Goal: Task Accomplishment & Management: Manage account settings

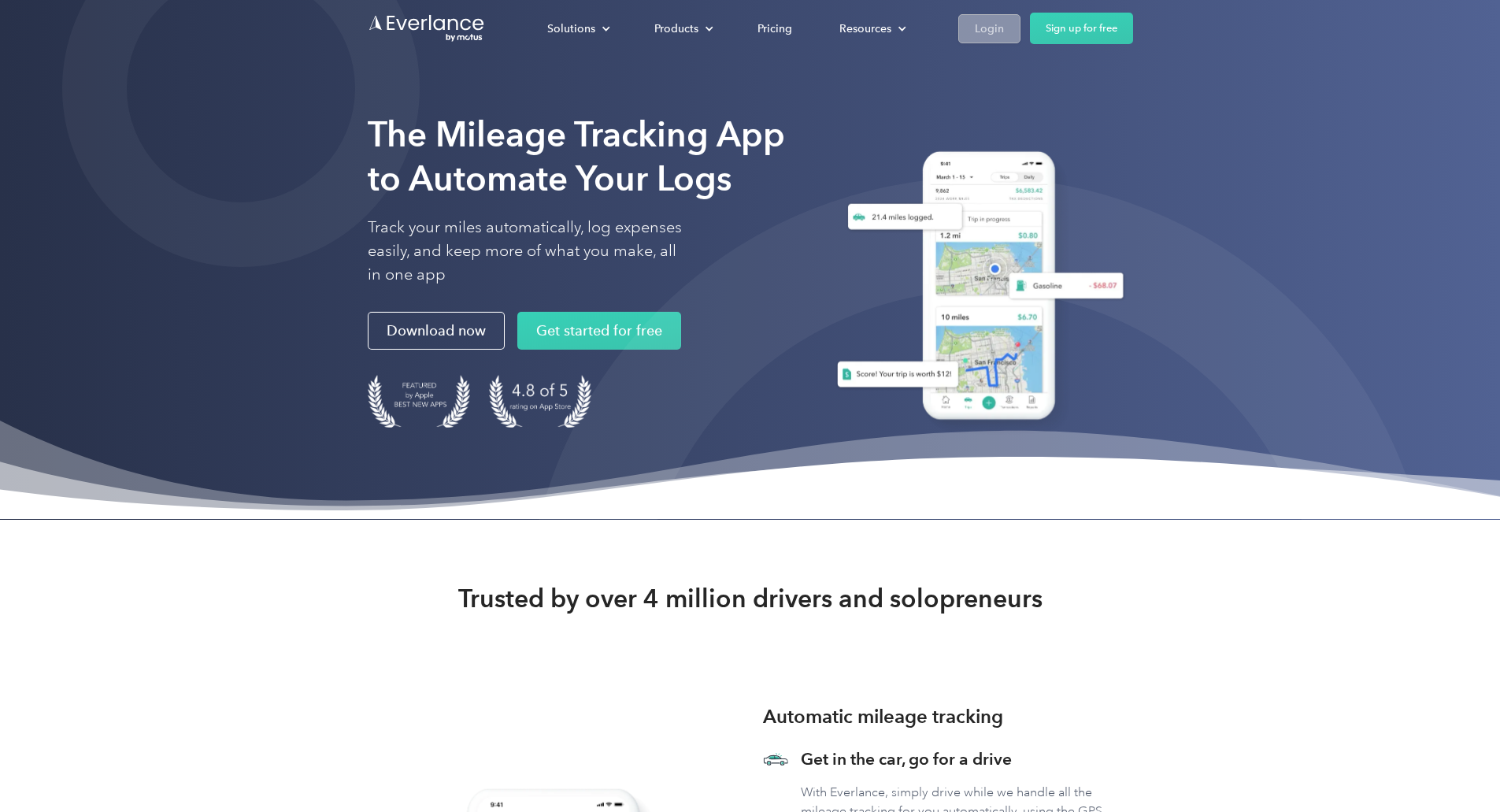
click at [1004, 30] on div "Login" at bounding box center [989, 28] width 29 height 20
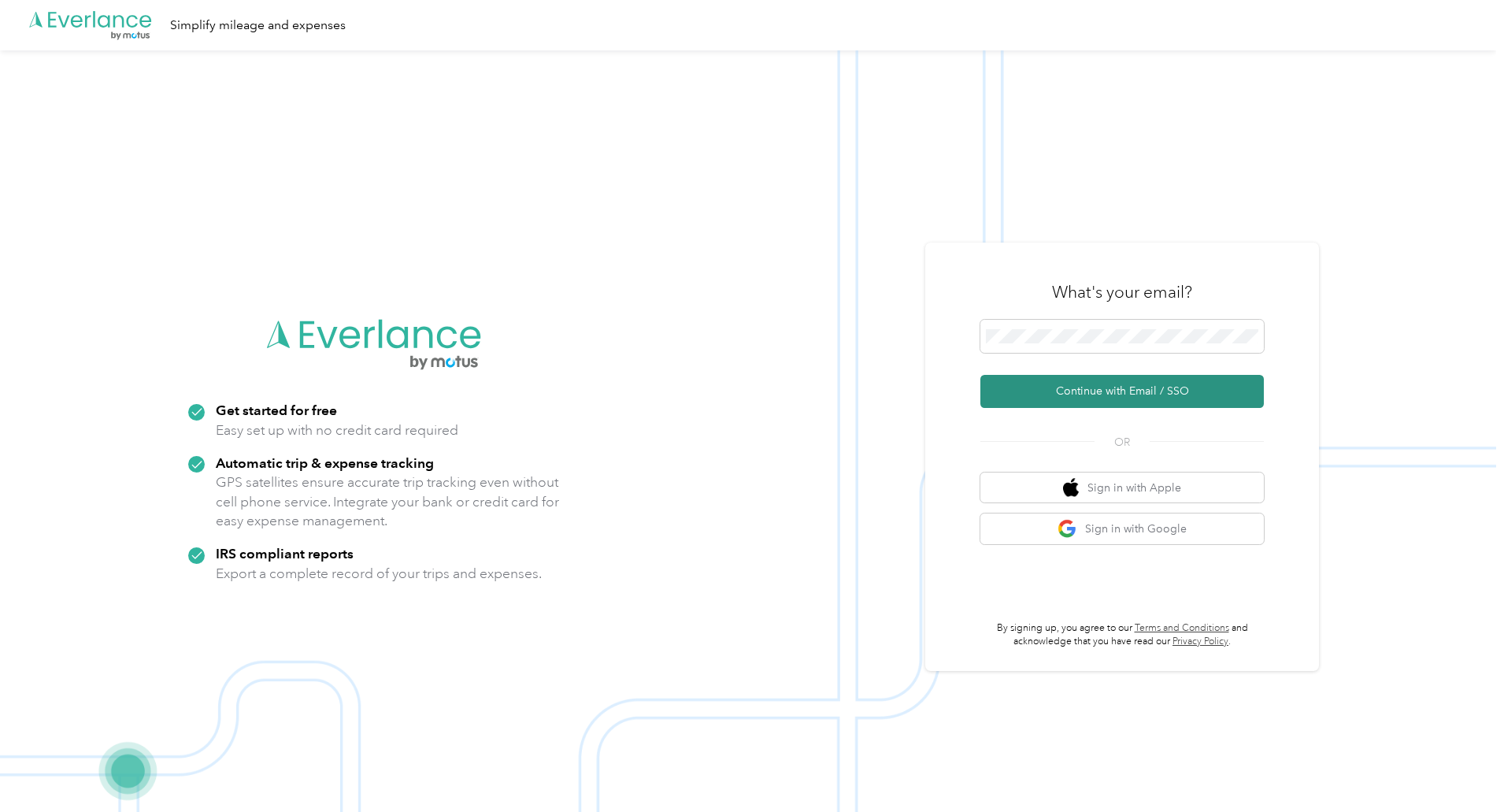
click at [1157, 389] on button "Continue with Email / SSO" at bounding box center [1122, 391] width 284 height 33
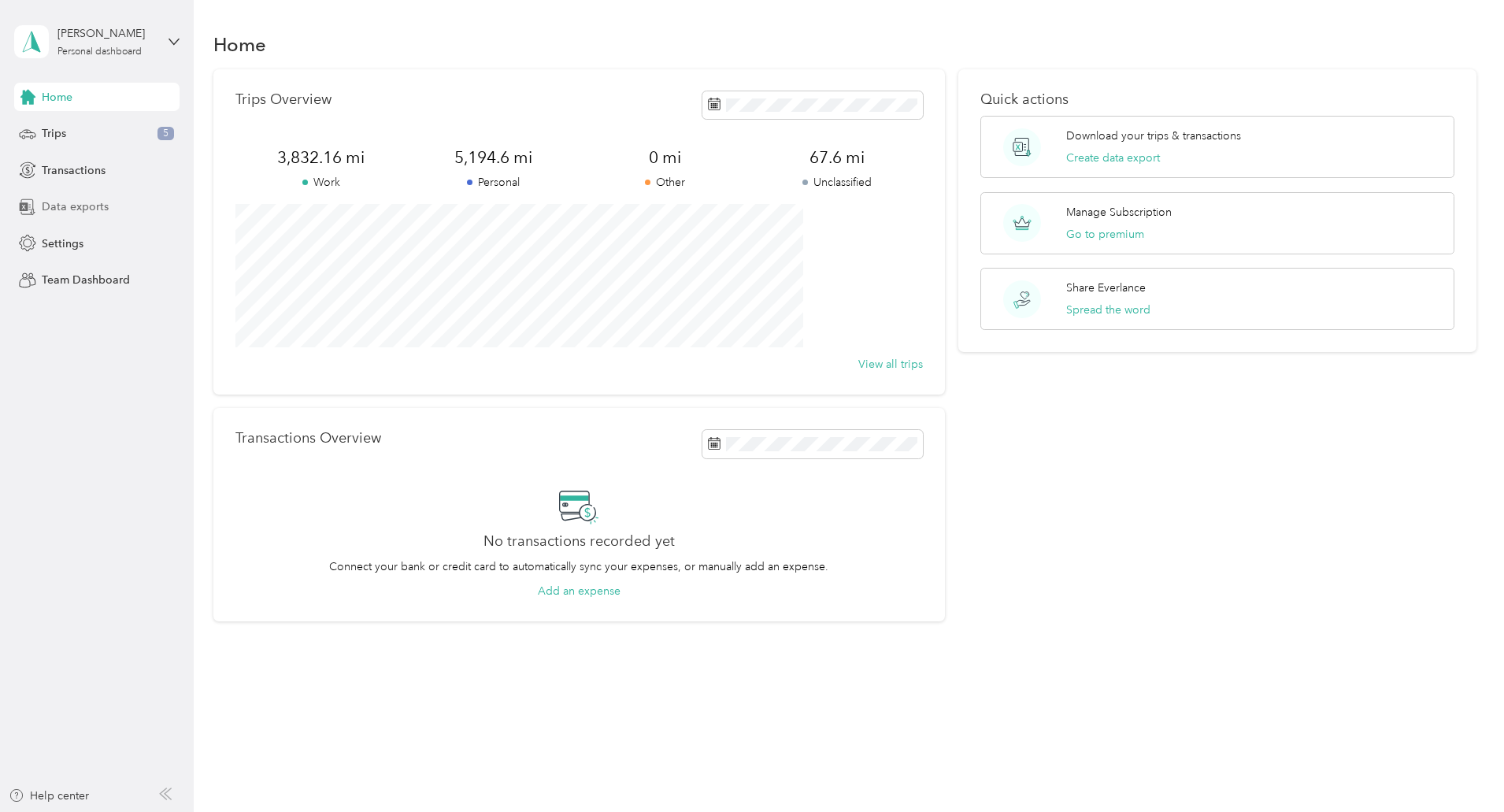
click at [86, 203] on span "Data exports" at bounding box center [75, 206] width 67 height 17
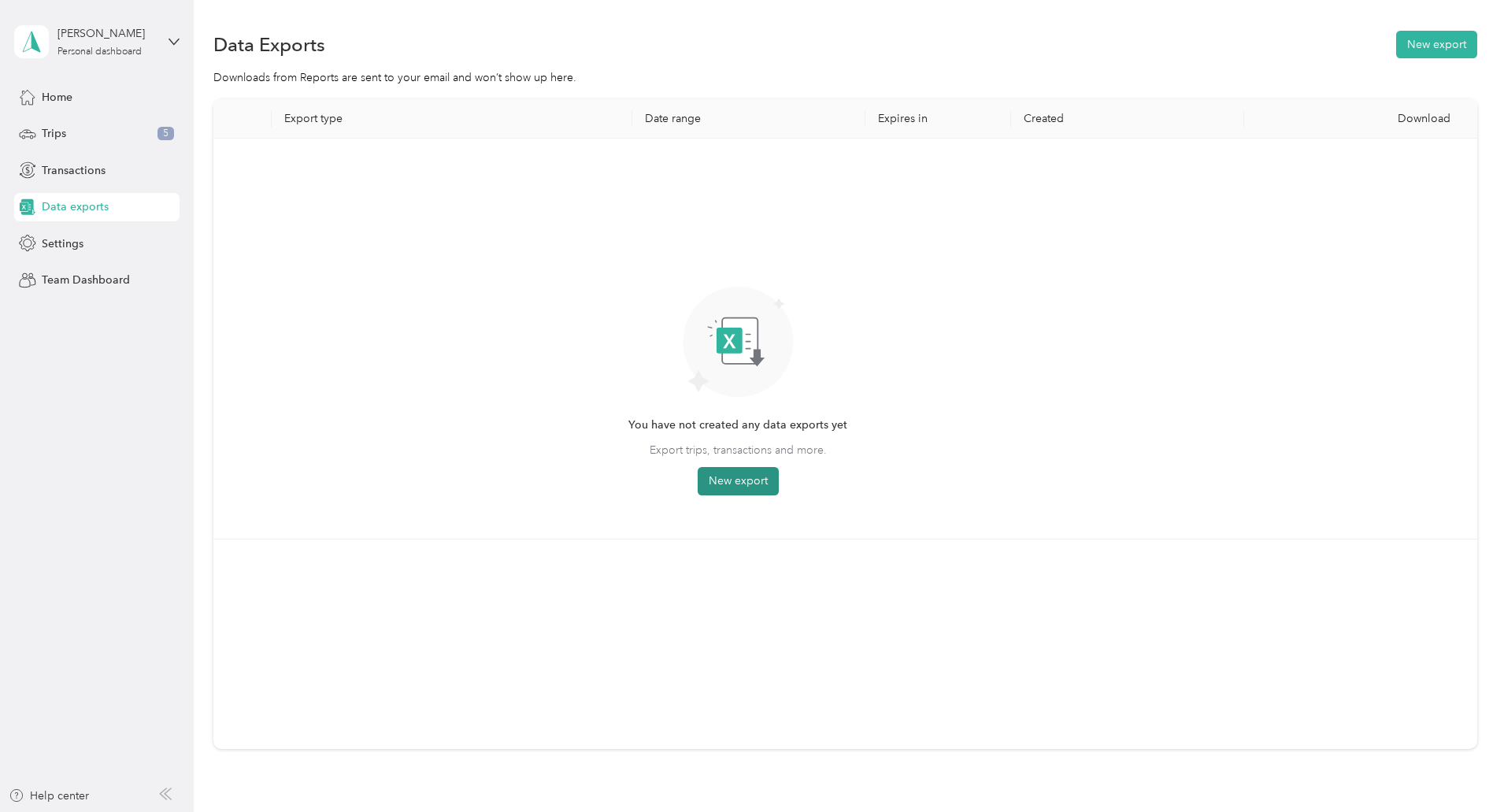
click at [779, 478] on button "New export" at bounding box center [738, 482] width 81 height 28
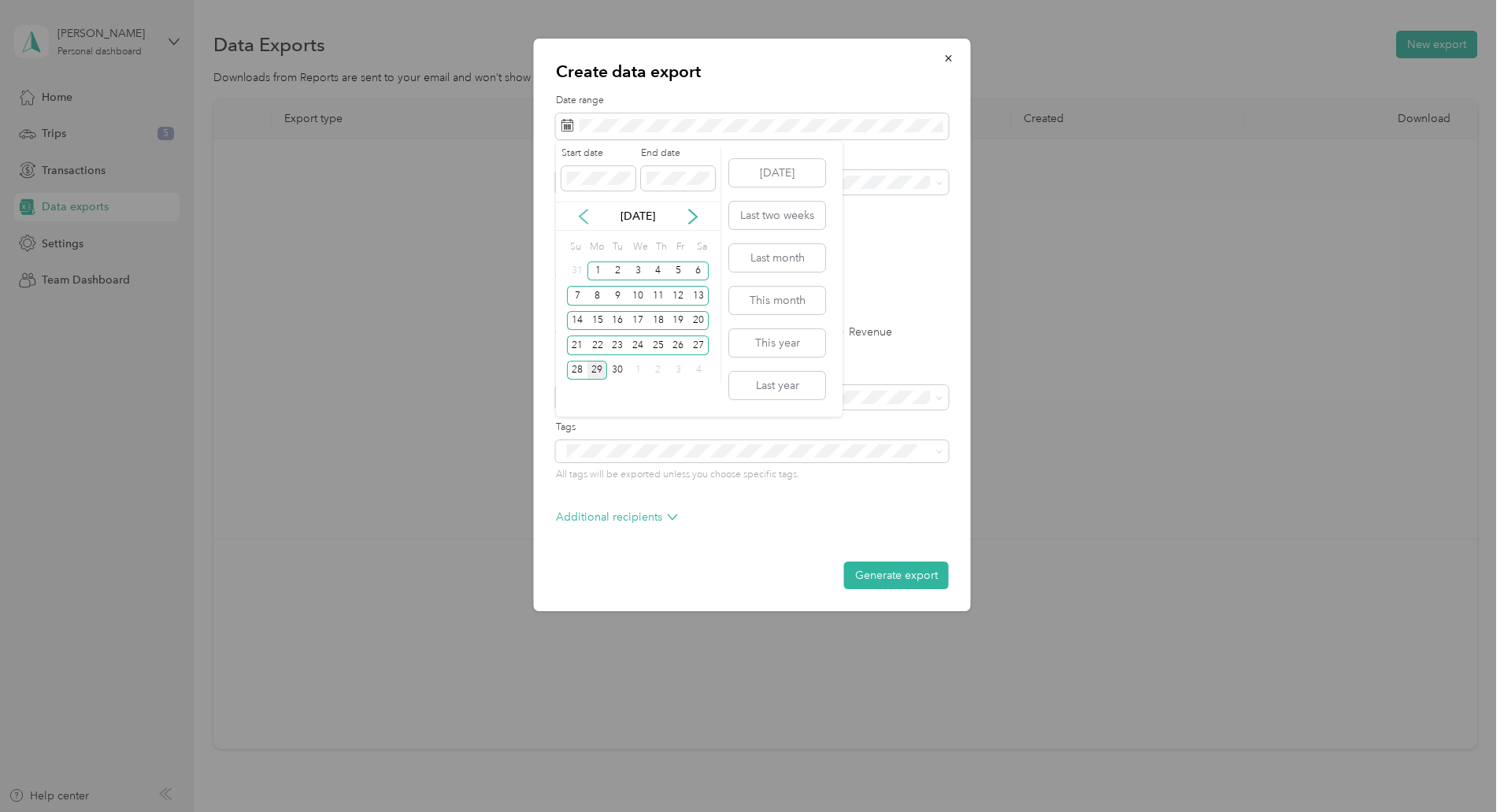
click at [587, 218] on icon at bounding box center [584, 217] width 16 height 16
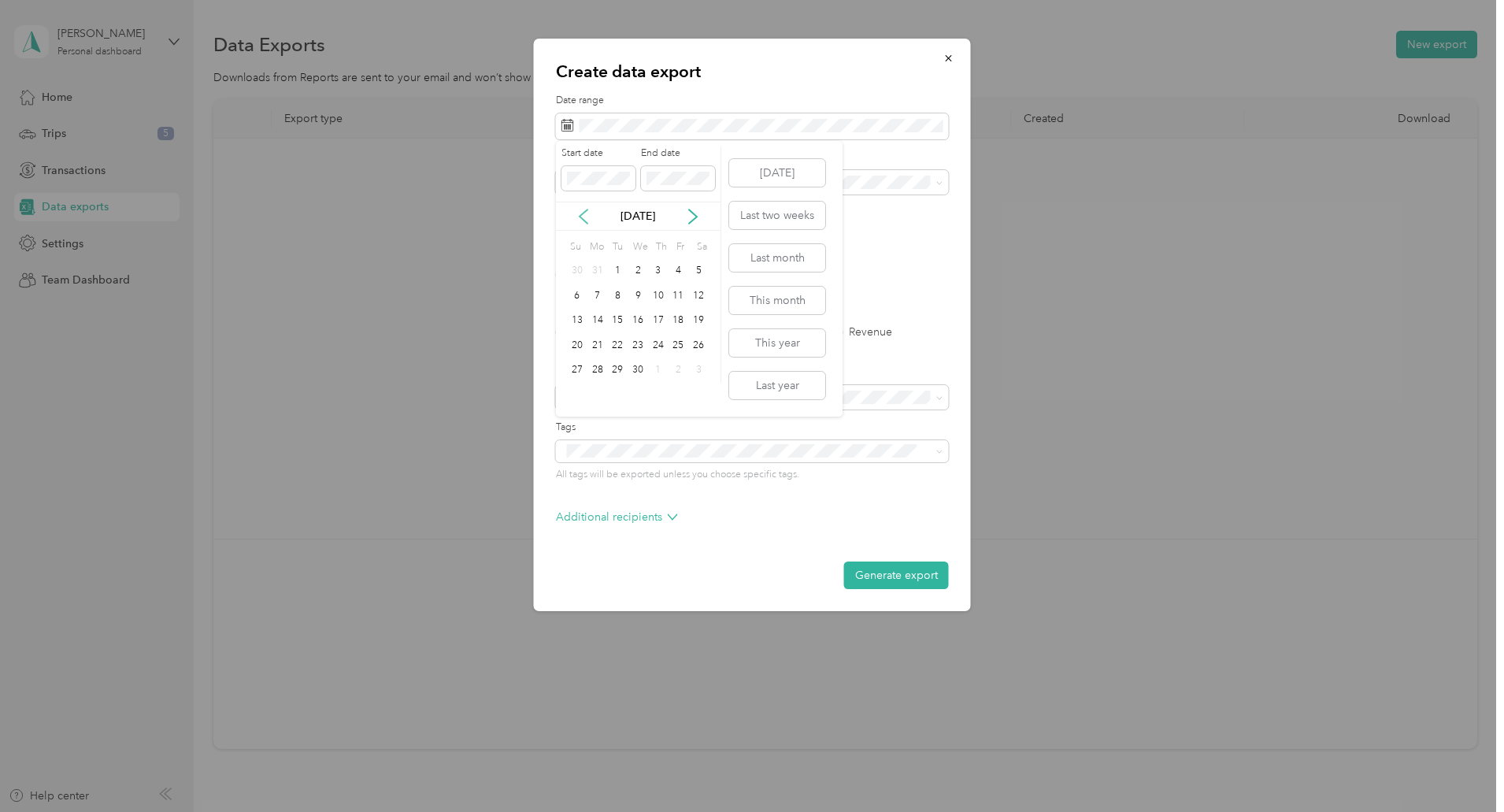
click at [587, 218] on icon at bounding box center [584, 217] width 16 height 16
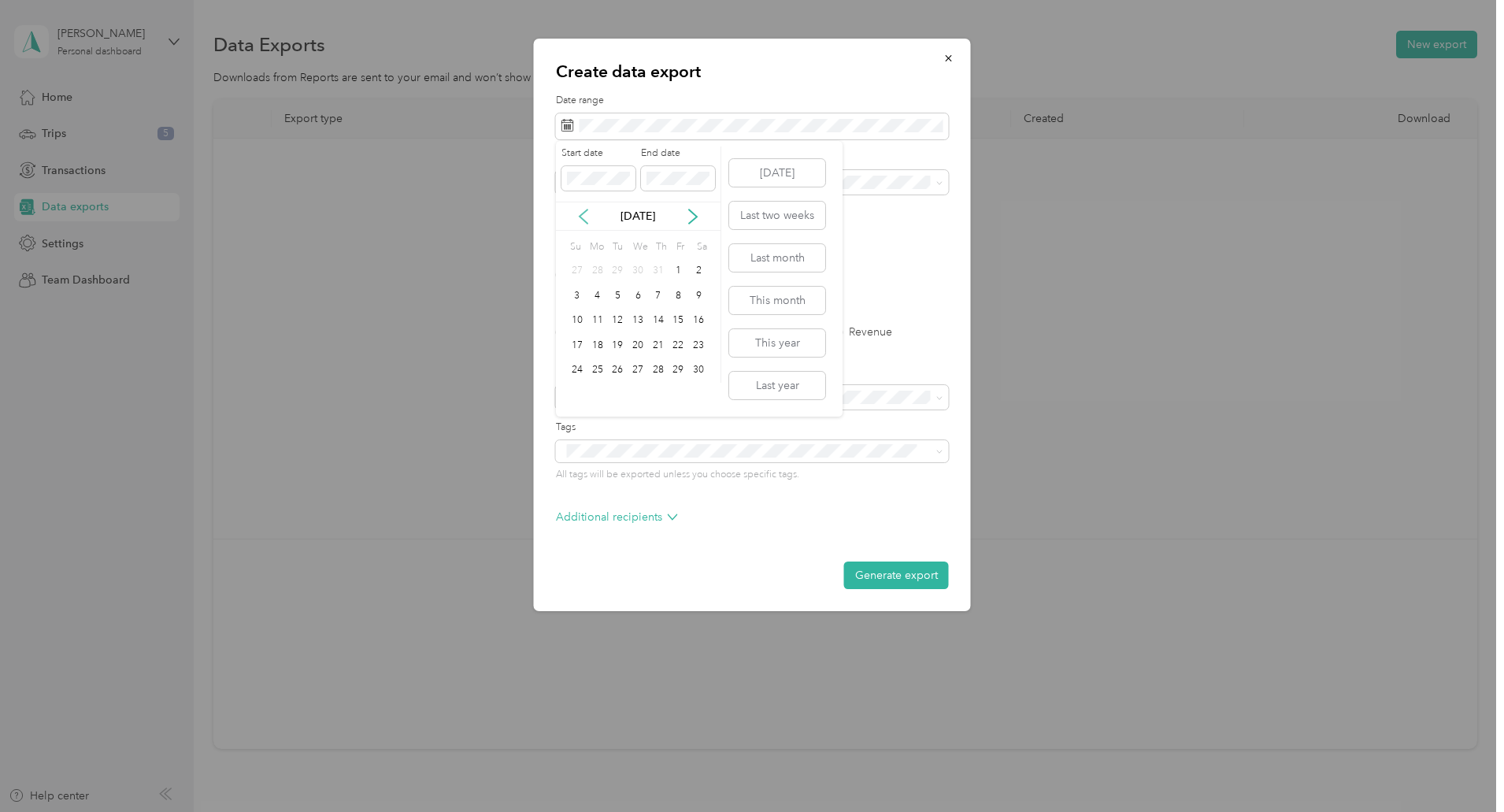
click at [587, 218] on icon at bounding box center [584, 217] width 16 height 16
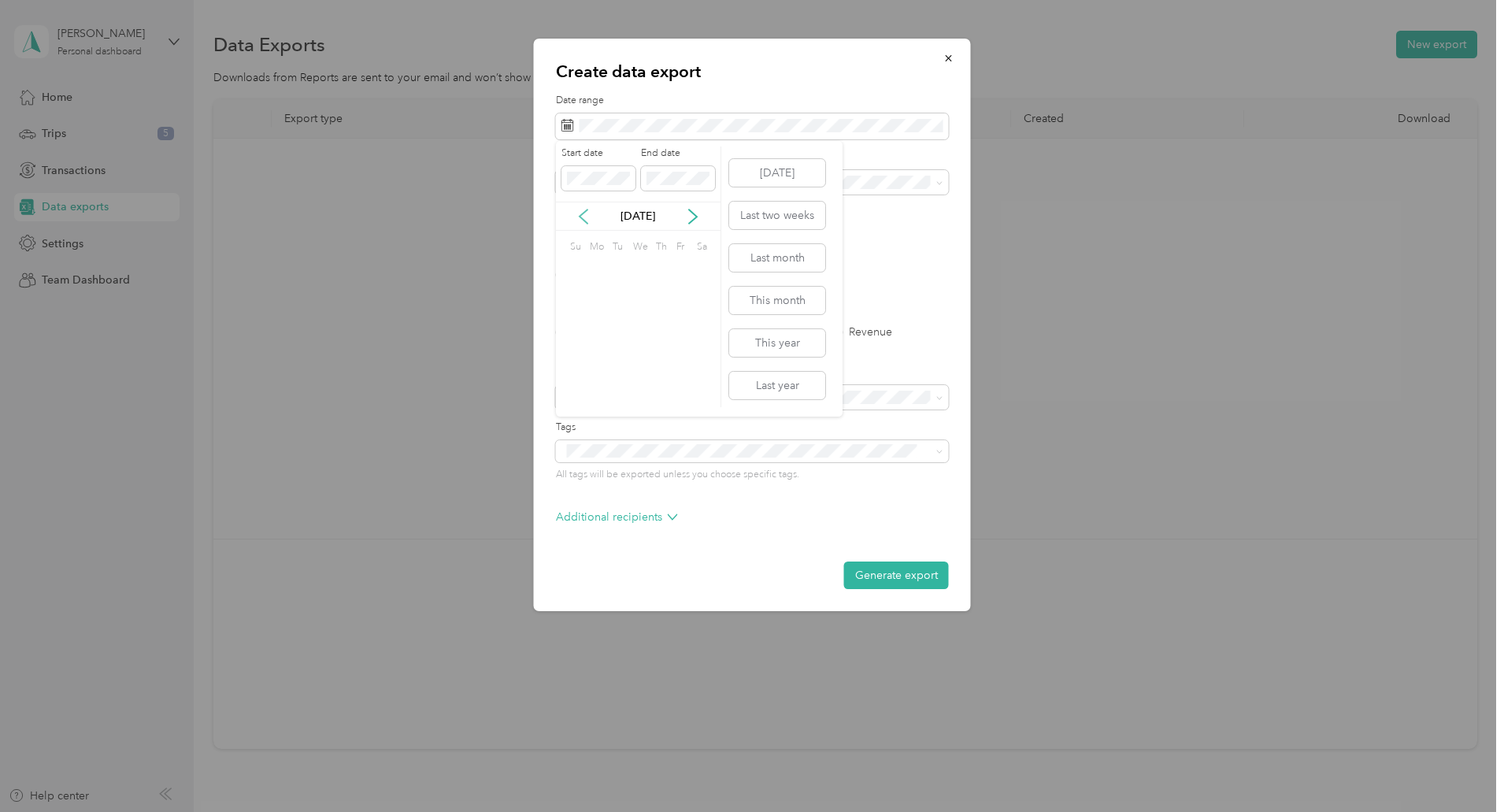
click at [587, 218] on icon at bounding box center [584, 217] width 16 height 16
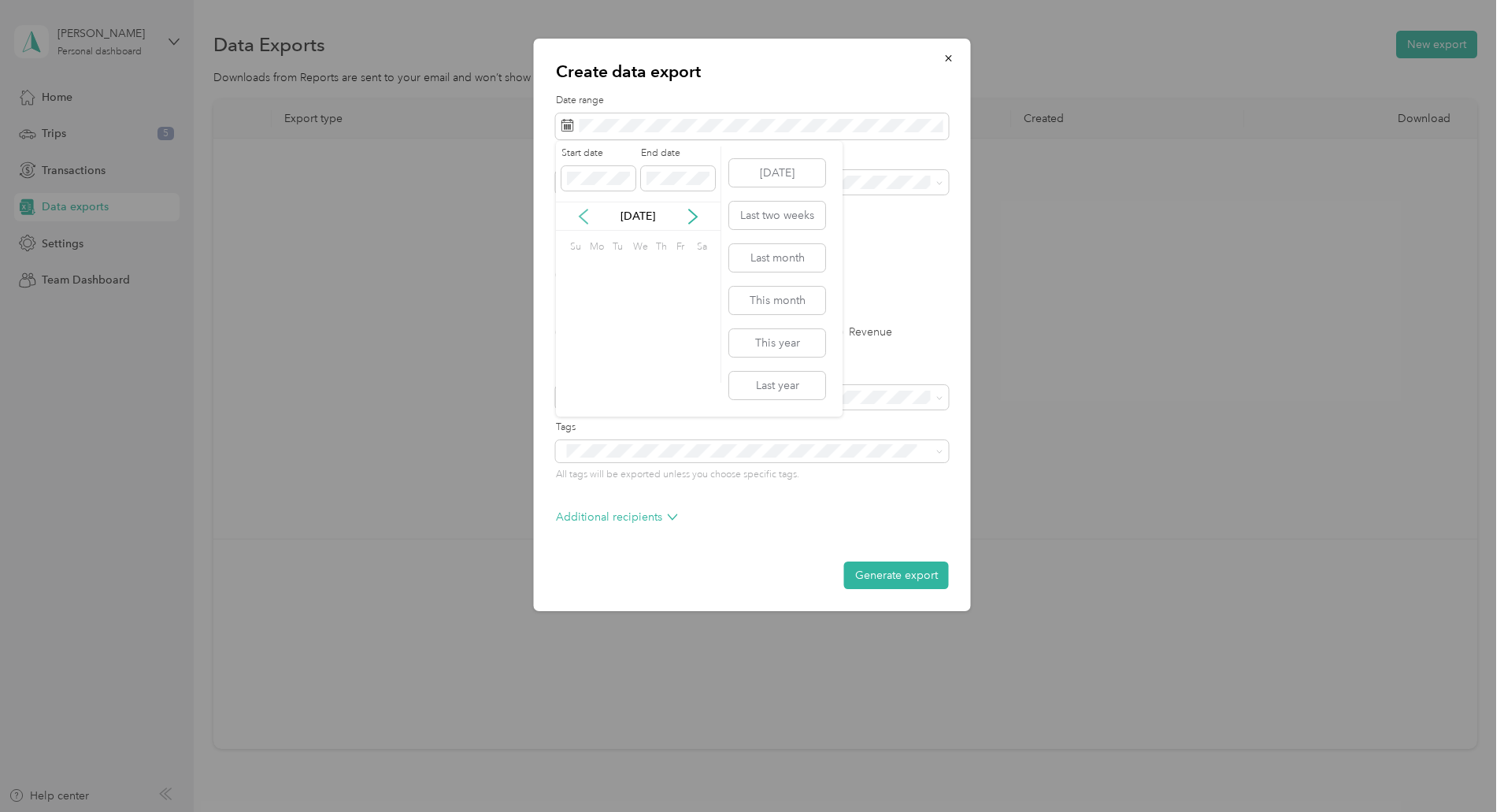
click at [587, 218] on icon at bounding box center [584, 217] width 16 height 16
click at [696, 212] on icon at bounding box center [693, 217] width 16 height 16
click at [604, 268] on div "1" at bounding box center [598, 271] width 21 height 20
click at [913, 576] on button "Generate export" at bounding box center [897, 575] width 104 height 28
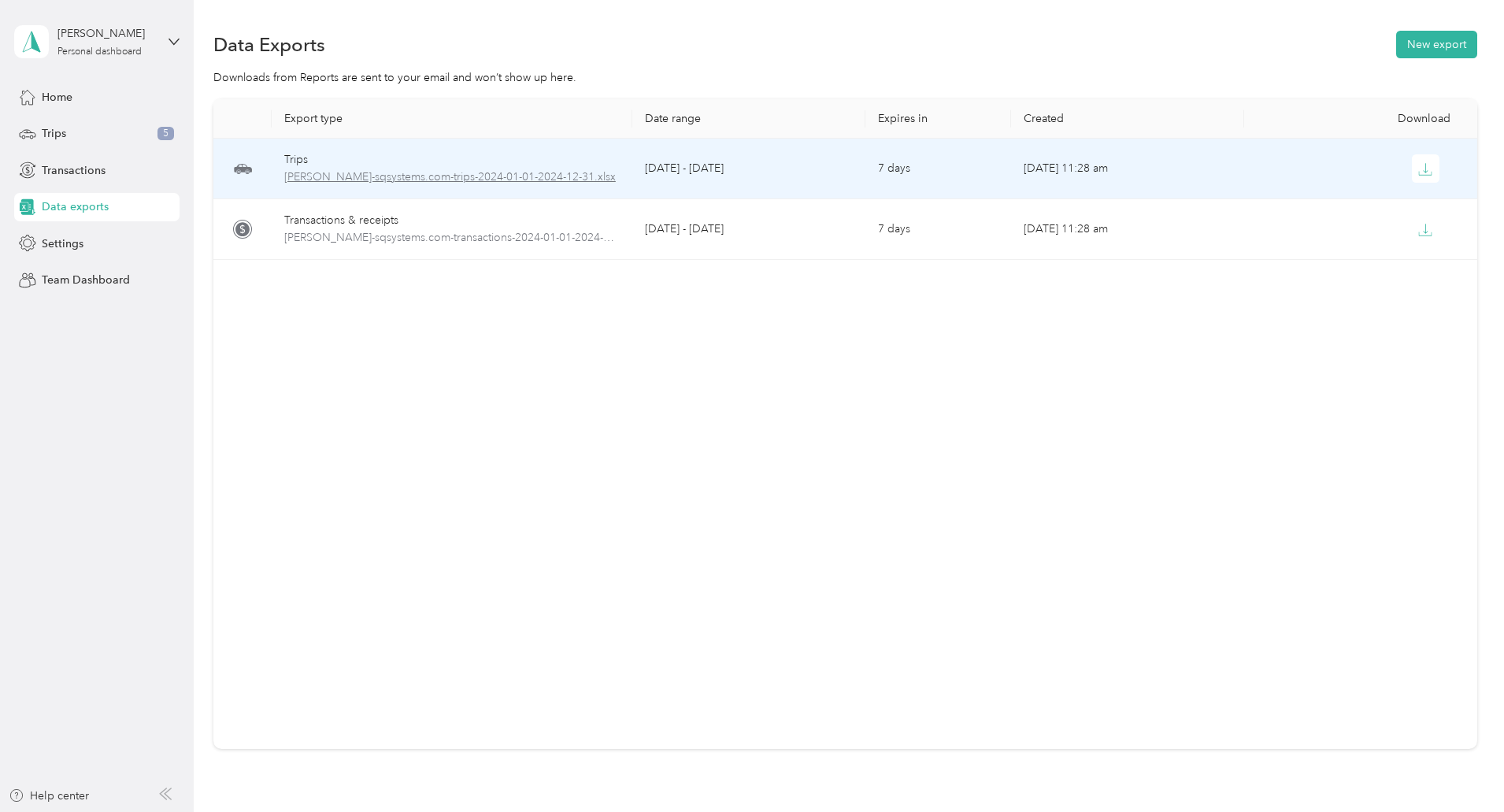
click at [489, 174] on span "steven-sqsystems.com-trips-2024-01-01-2024-12-31.xlsx" at bounding box center [452, 177] width 335 height 17
click at [1412, 178] on button "button" at bounding box center [1427, 168] width 28 height 28
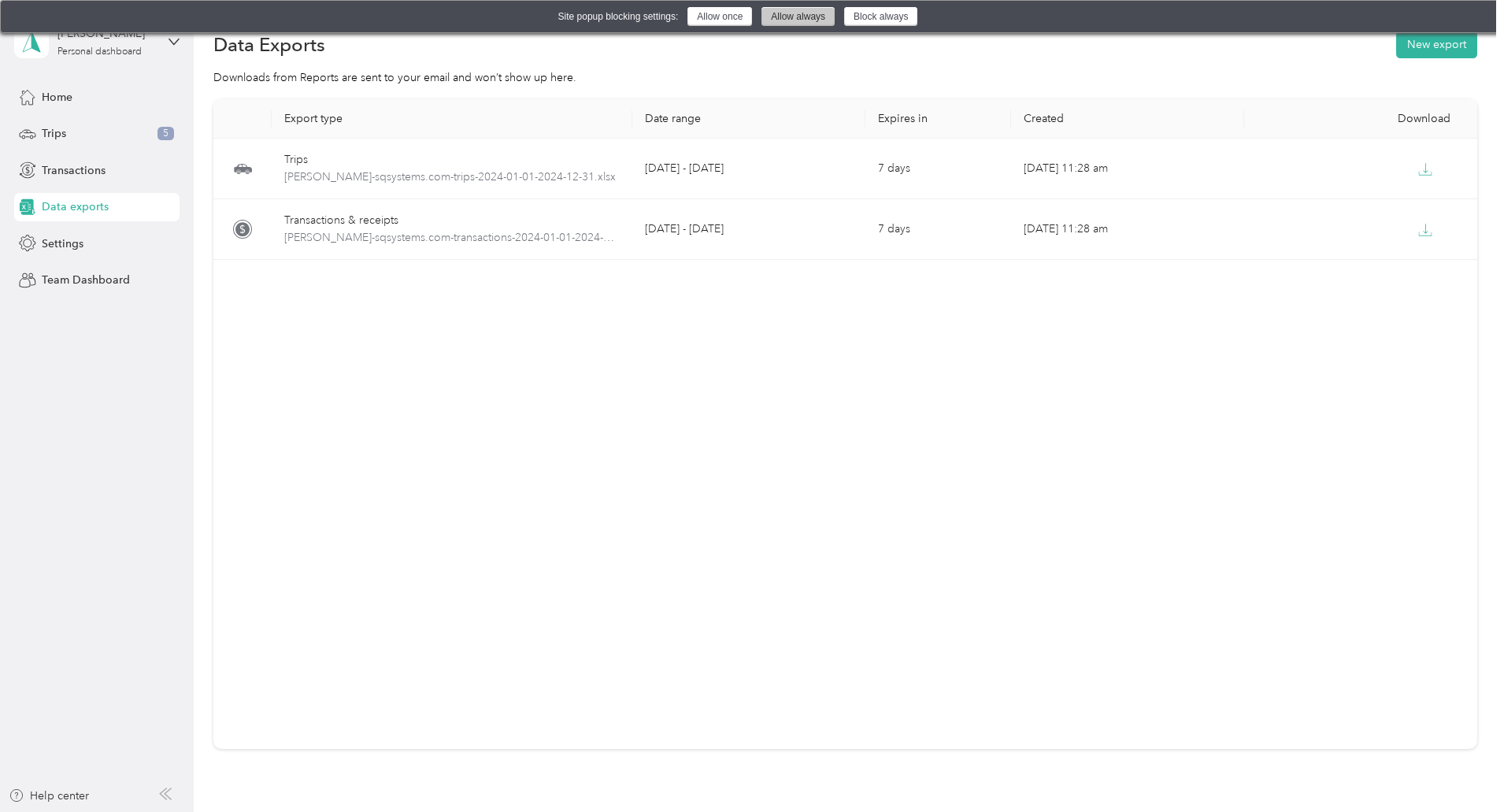
drag, startPoint x: 806, startPoint y: 14, endPoint x: 872, endPoint y: 198, distance: 195.5
click at [804, 14] on button "Allow always" at bounding box center [798, 17] width 74 height 19
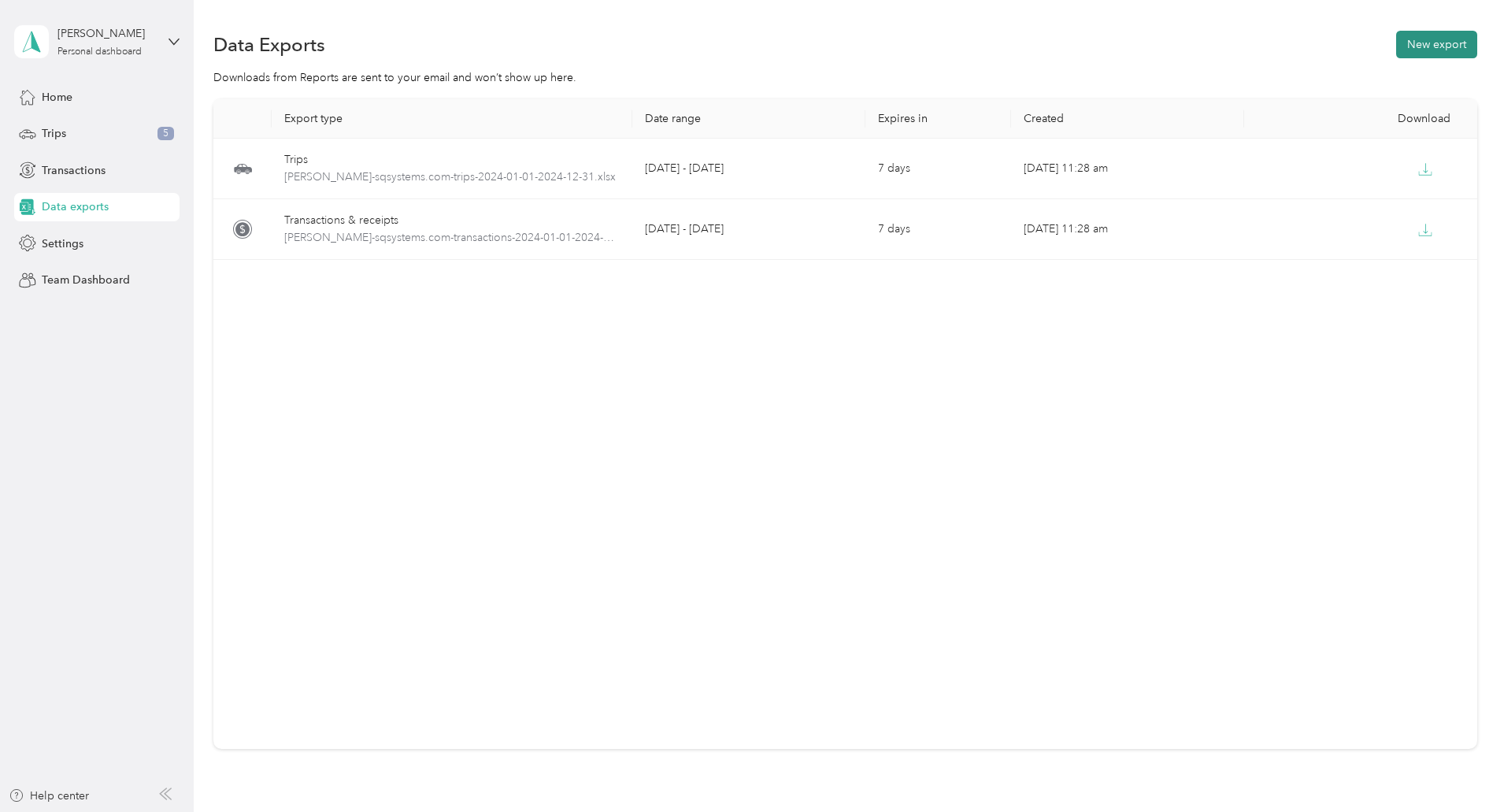
click at [1396, 51] on button "New export" at bounding box center [1437, 44] width 81 height 28
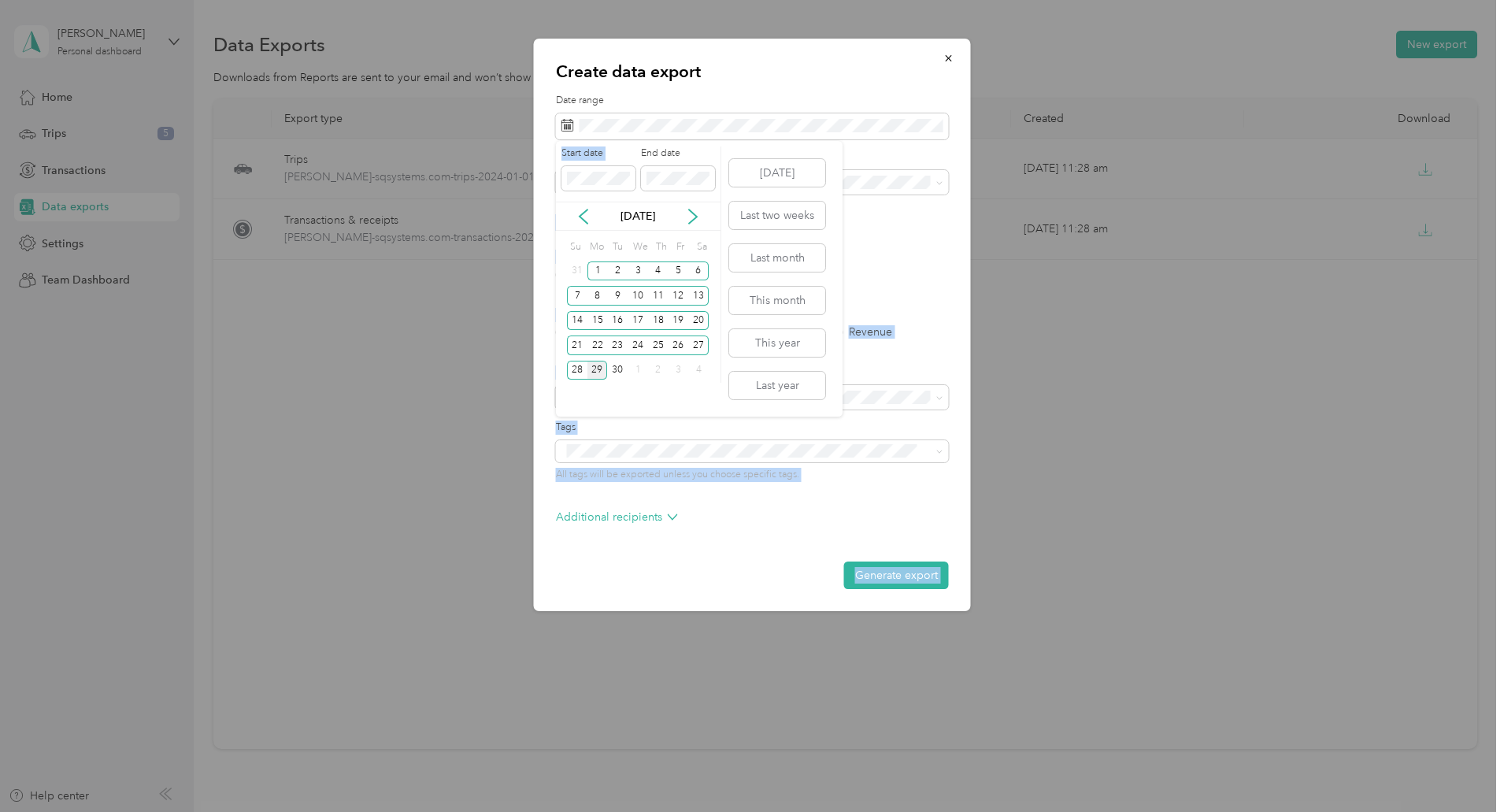
drag, startPoint x: 615, startPoint y: 169, endPoint x: 539, endPoint y: 182, distance: 77.1
click at [539, 811] on div "Create data export Date range Purpose Advanced filters File format Excel CSV PD…" at bounding box center [748, 812] width 1496 height 0
click at [561, 169] on div at bounding box center [599, 179] width 74 height 25
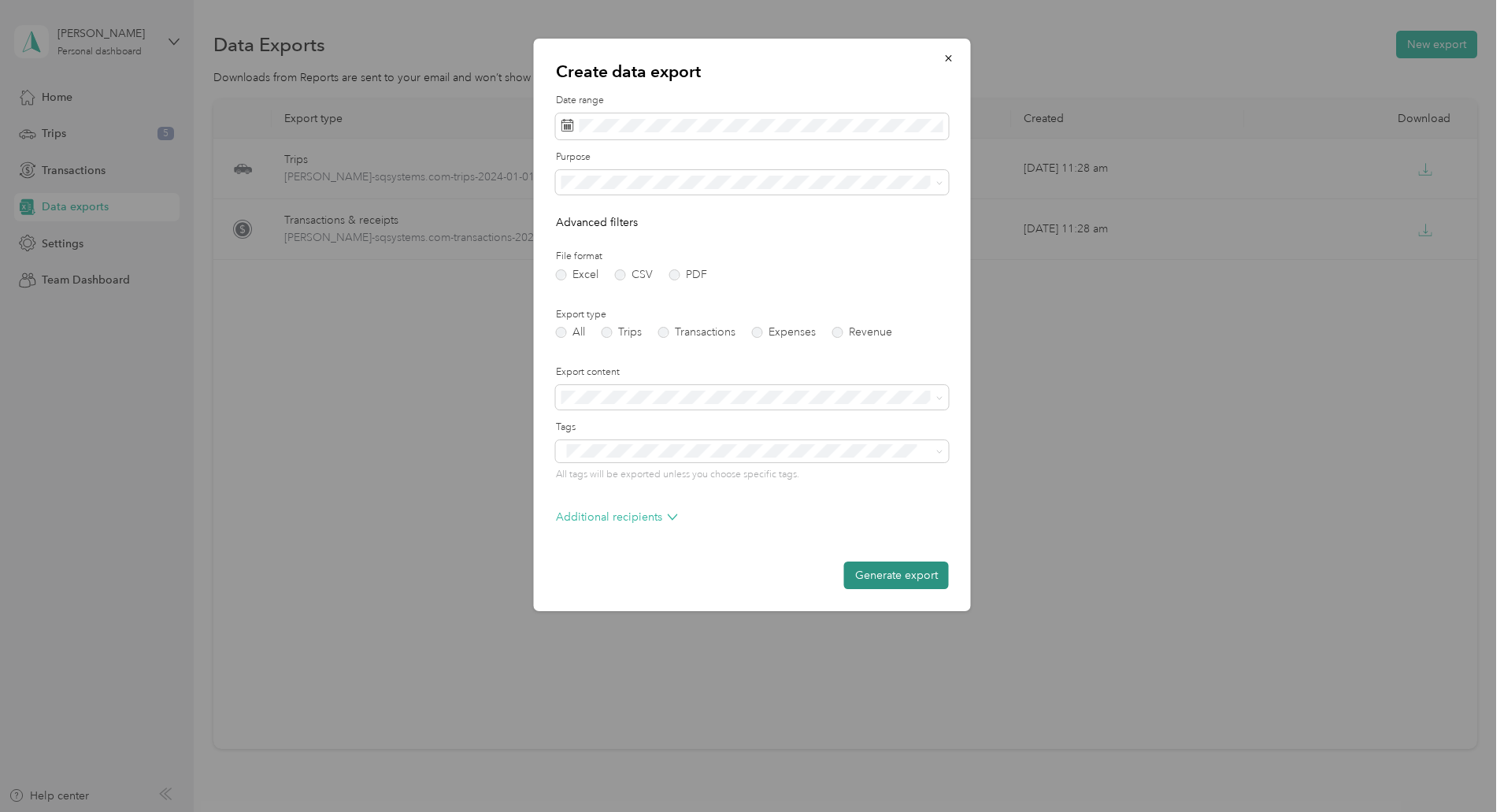
click at [913, 575] on button "Generate export" at bounding box center [897, 575] width 104 height 28
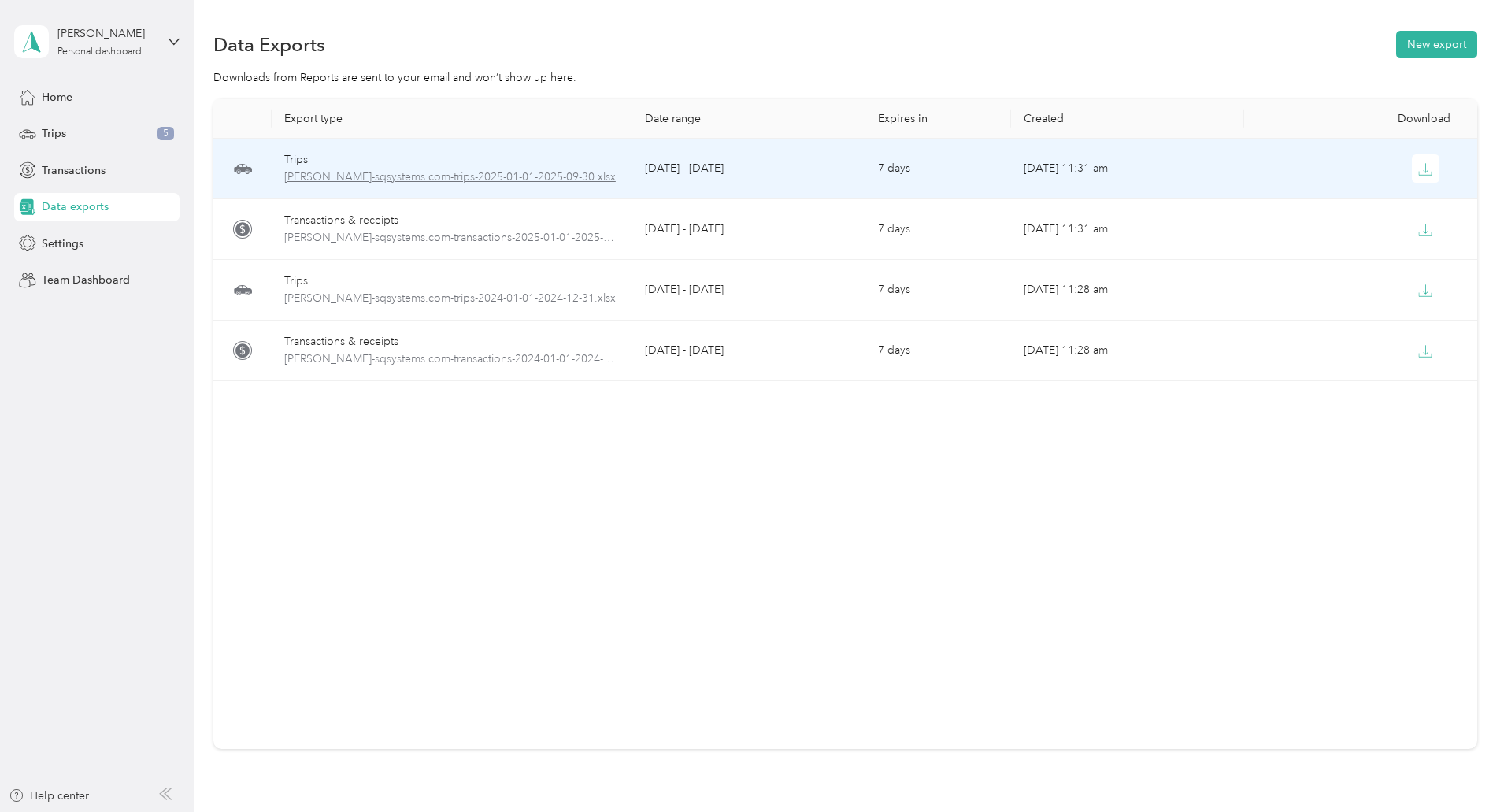
click at [534, 172] on span "steven-sqsystems.com-trips-2025-01-01-2025-09-30.xlsx" at bounding box center [452, 177] width 335 height 17
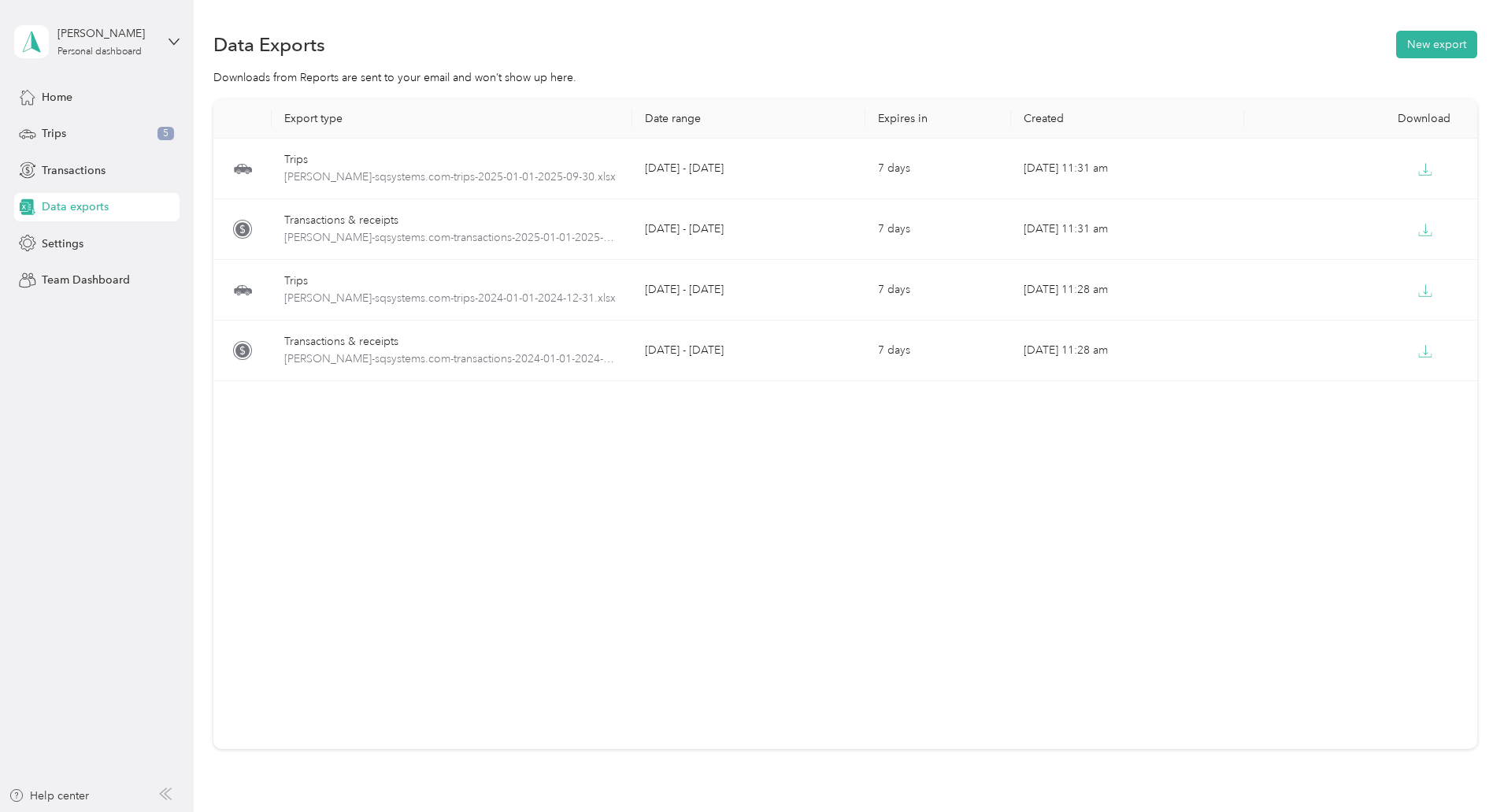
click at [765, 767] on div "Export type Date range Expires in Created Download Trips steven-sqsystems.com-t…" at bounding box center [845, 451] width 1264 height 704
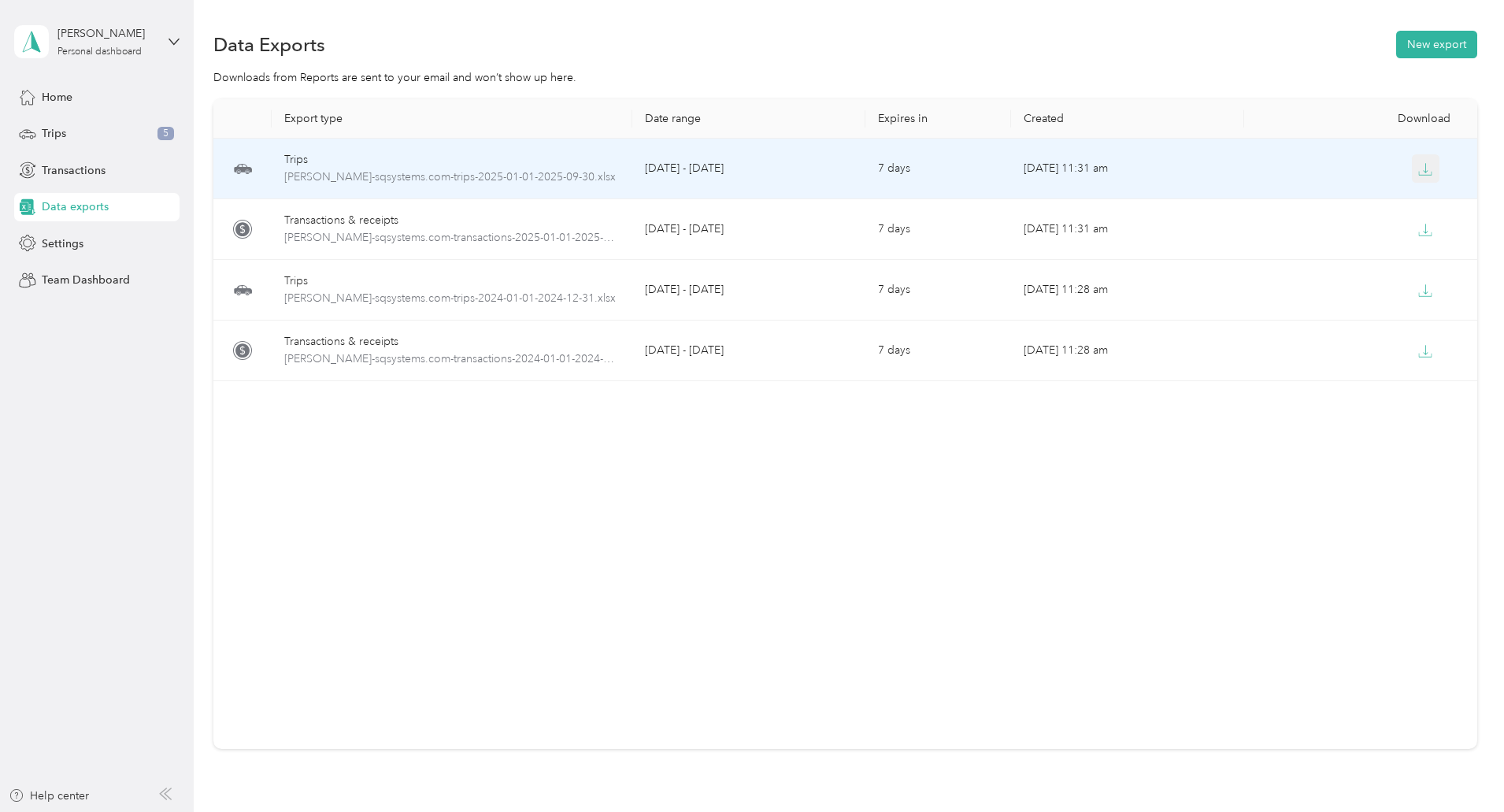
click at [1424, 171] on icon "button" at bounding box center [1427, 168] width 5 height 9
drag, startPoint x: 425, startPoint y: 391, endPoint x: 567, endPoint y: 447, distance: 152.6
click at [561, 442] on div "Export type Date range Expires in Created Download Trips steven-sqsystems.com-t…" at bounding box center [845, 424] width 1264 height 650
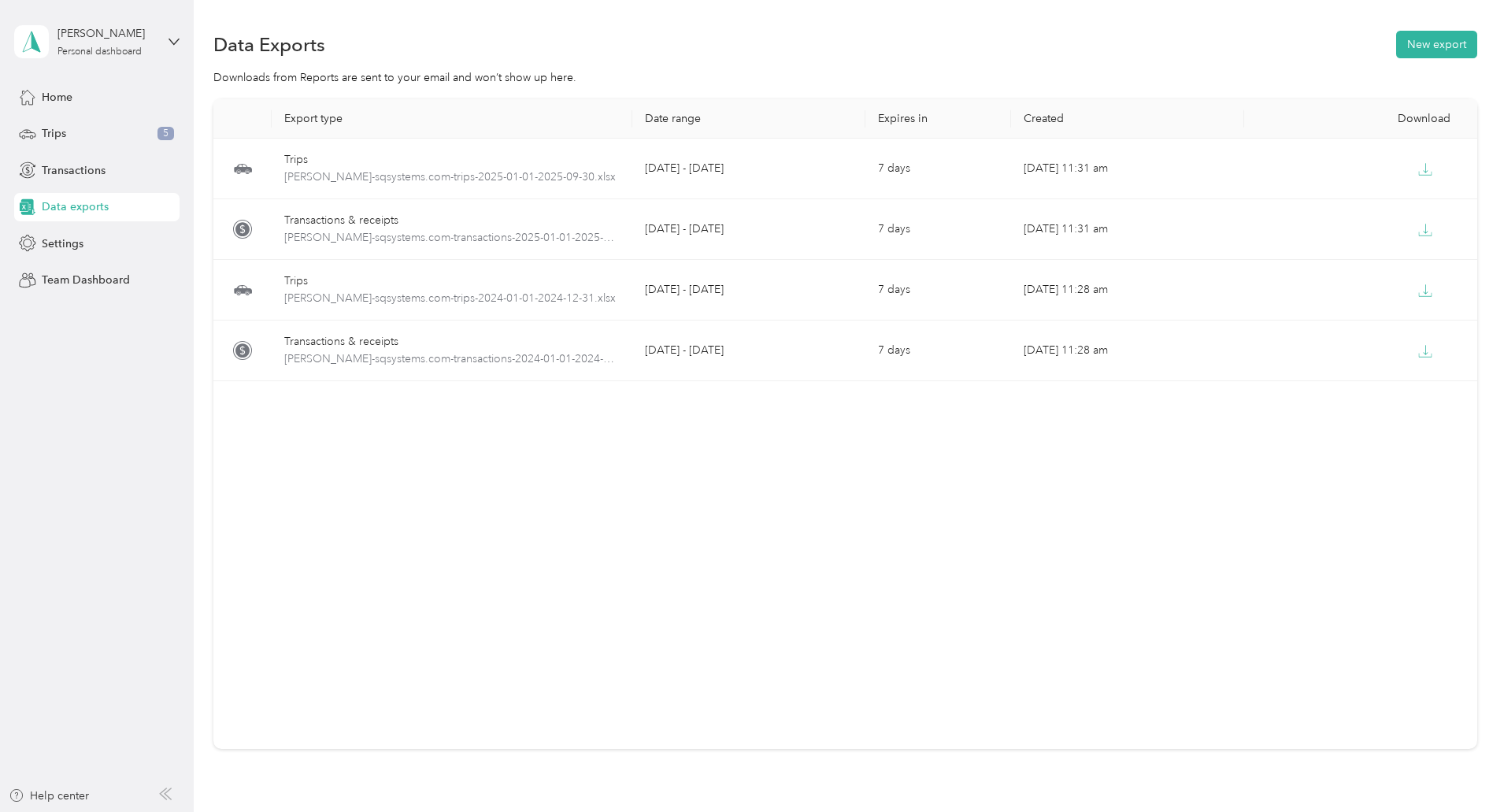
click at [625, 616] on div "Export type Date range Expires in Created Download Trips steven-sqsystems.com-t…" at bounding box center [845, 424] width 1264 height 650
click at [79, 96] on div "Home" at bounding box center [96, 97] width 165 height 28
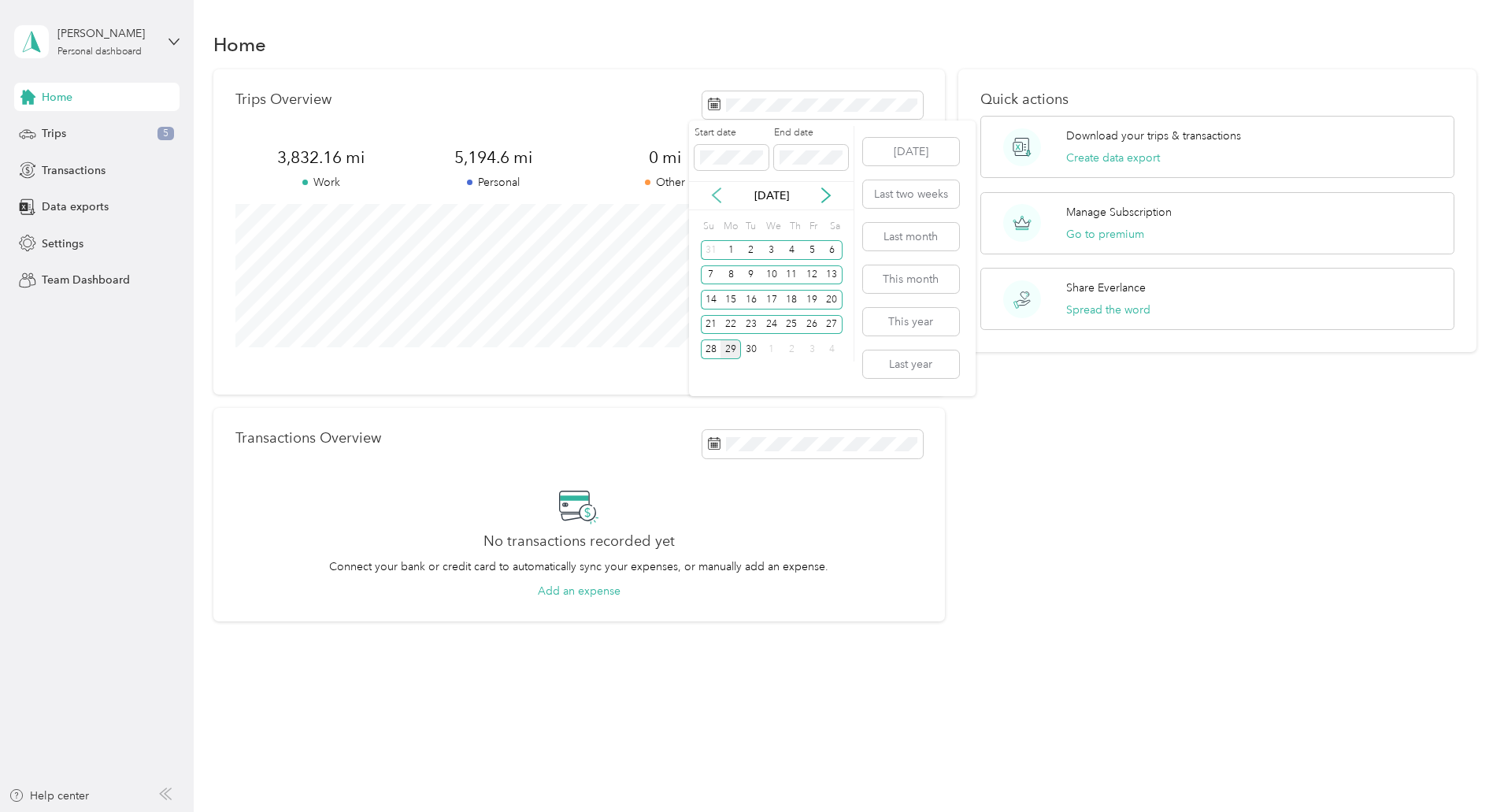
click at [710, 197] on icon at bounding box center [716, 195] width 16 height 16
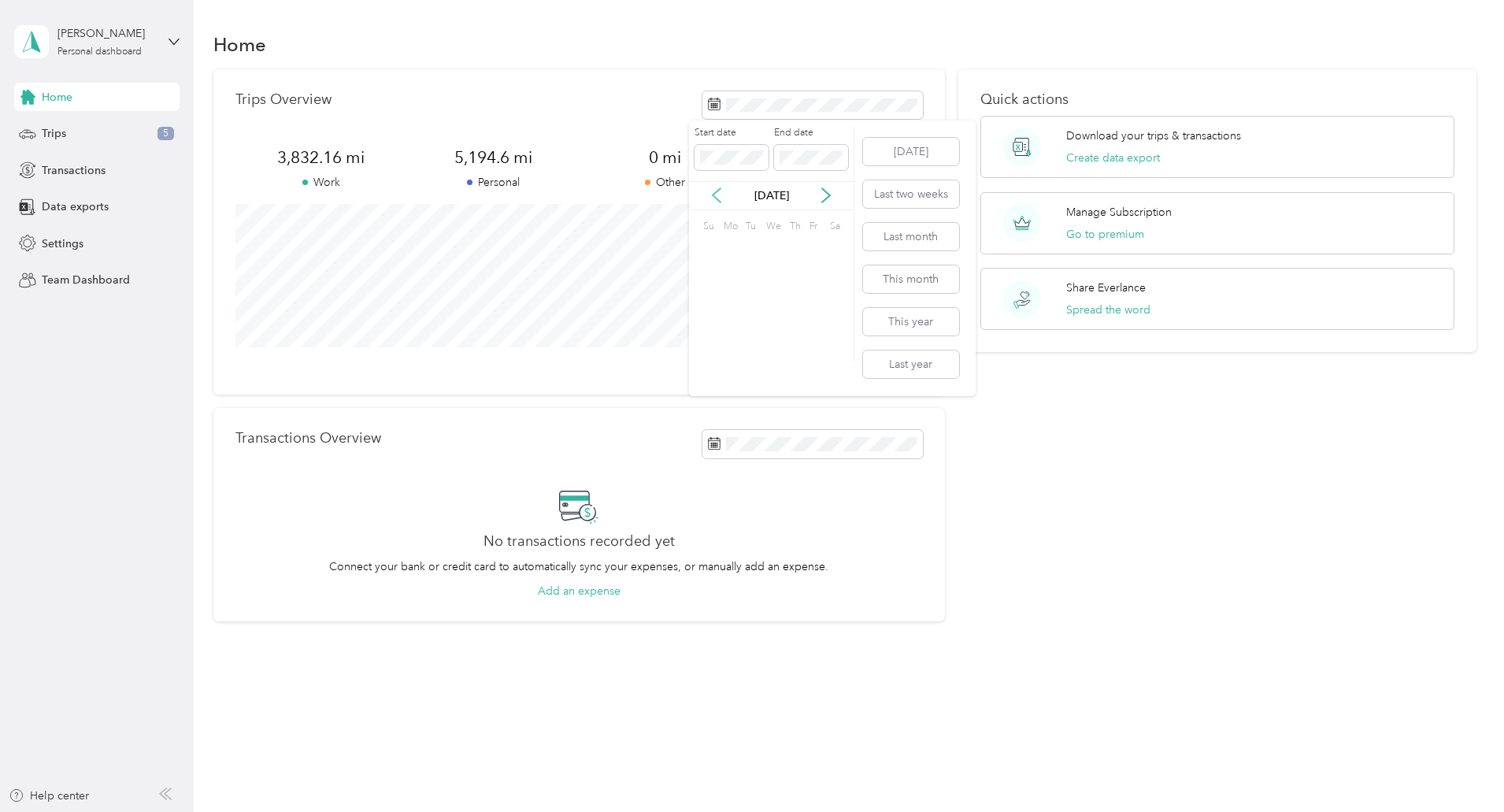
click at [710, 197] on icon at bounding box center [716, 195] width 16 height 16
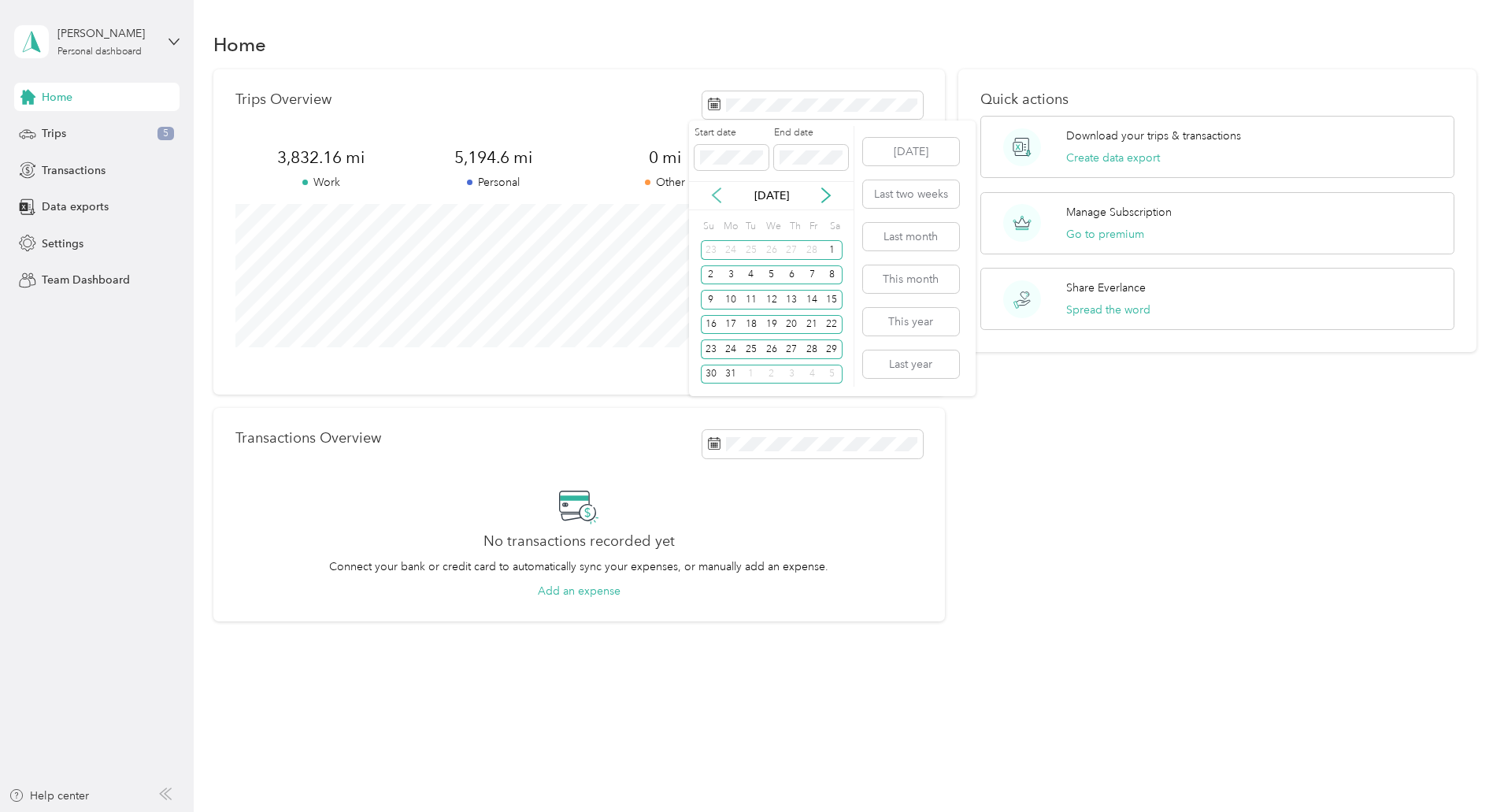
click at [710, 197] on icon at bounding box center [716, 195] width 16 height 16
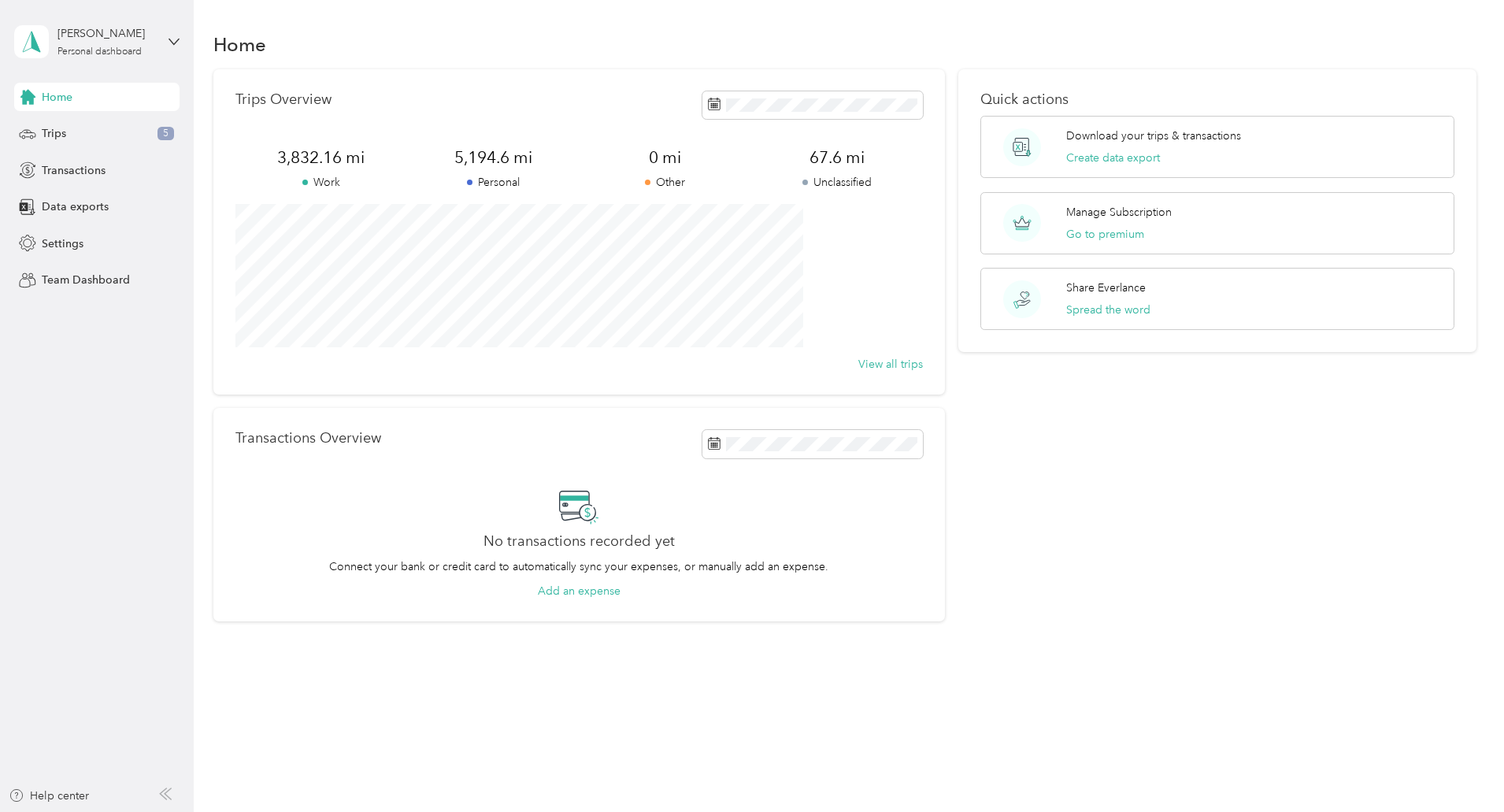
click at [1117, 629] on div "Home Trips Overview 3,832.16 mi Work 5,194.6 mi Personal 0 mi Other 67.6 mi Unc…" at bounding box center [845, 353] width 1302 height 707
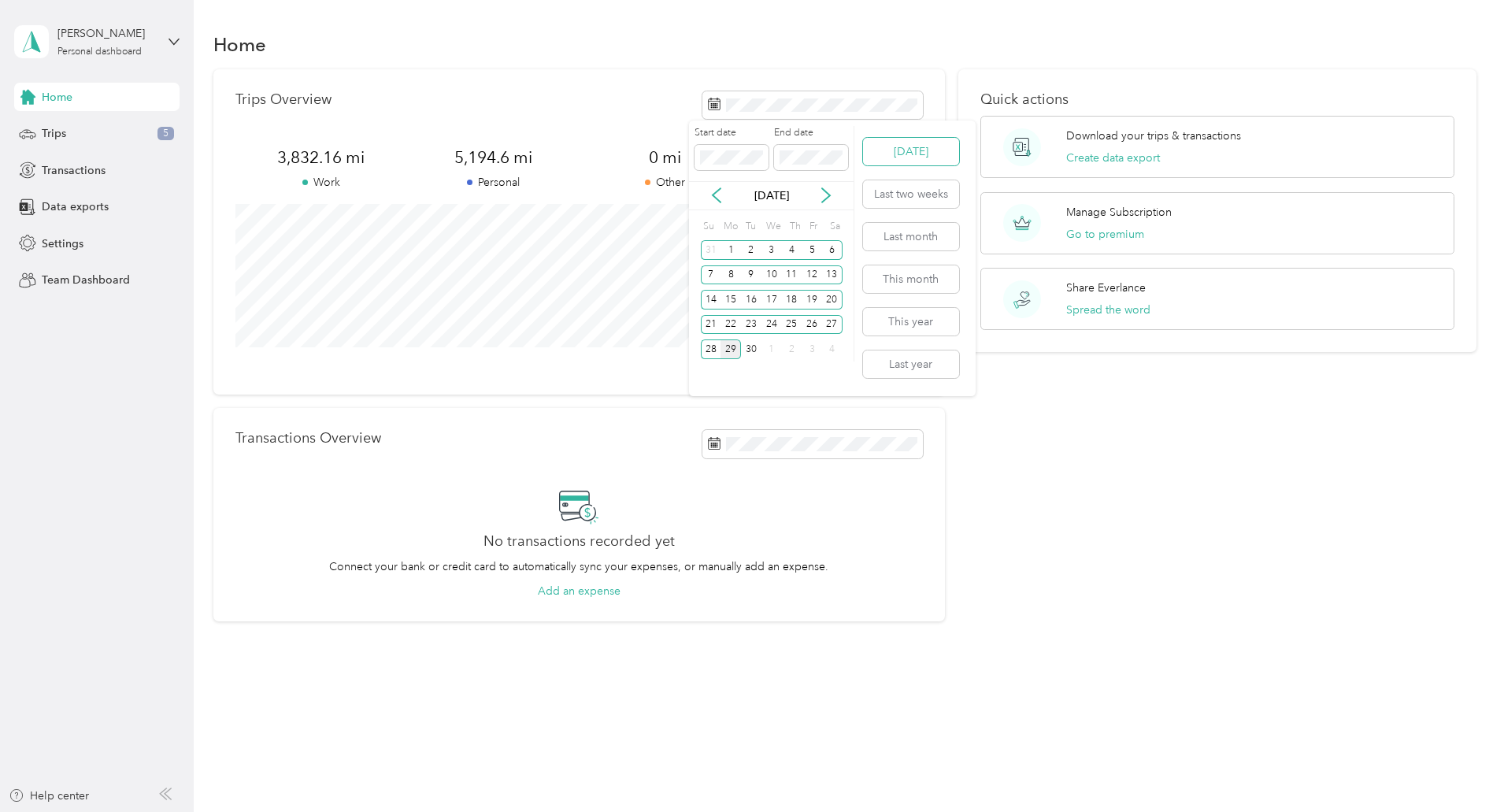
click at [899, 149] on button "Today" at bounding box center [912, 151] width 96 height 28
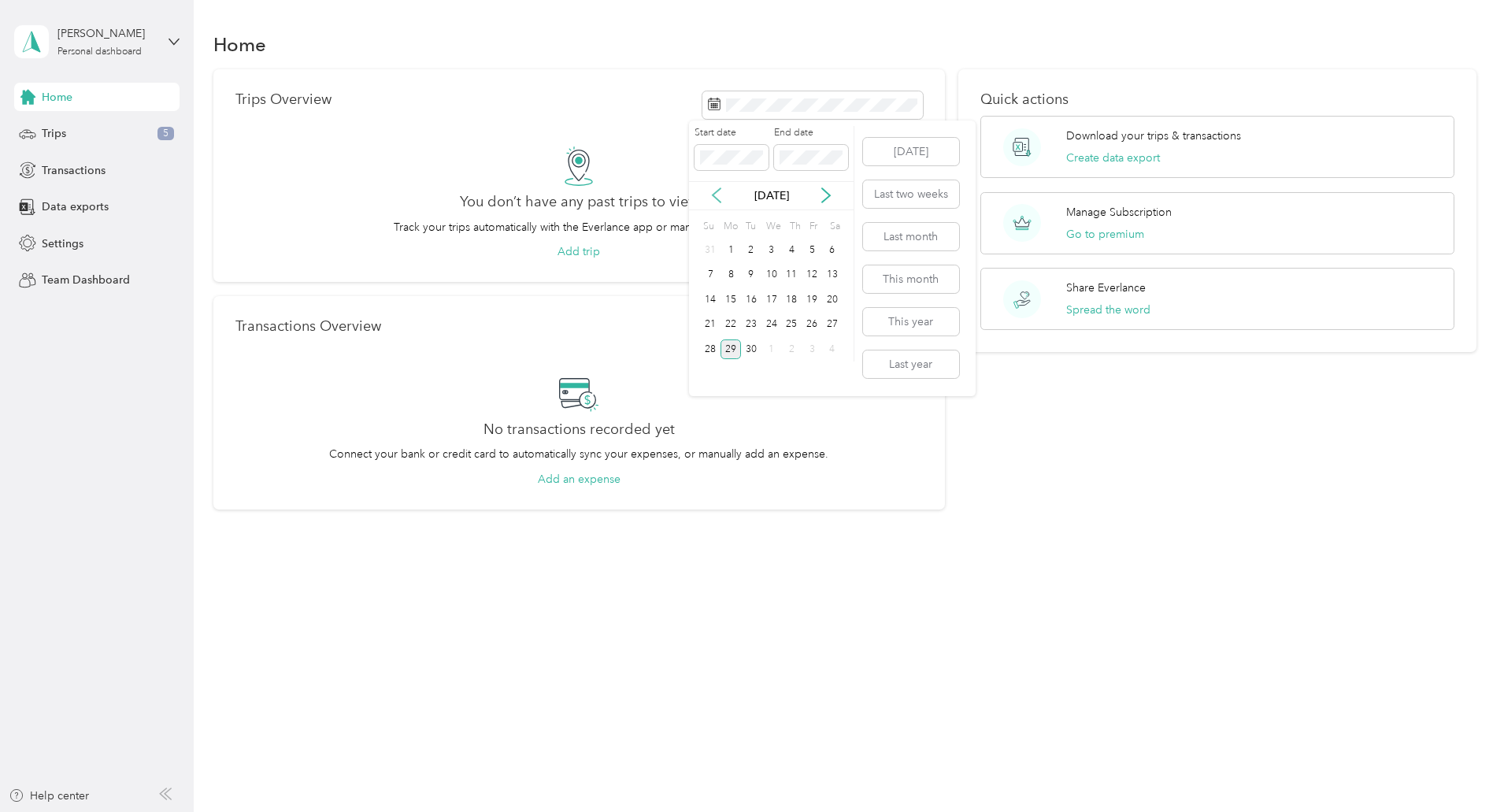
click at [709, 193] on icon at bounding box center [716, 195] width 16 height 16
click at [742, 253] on div "3" at bounding box center [751, 250] width 21 height 20
click at [915, 153] on button "Today" at bounding box center [912, 151] width 96 height 28
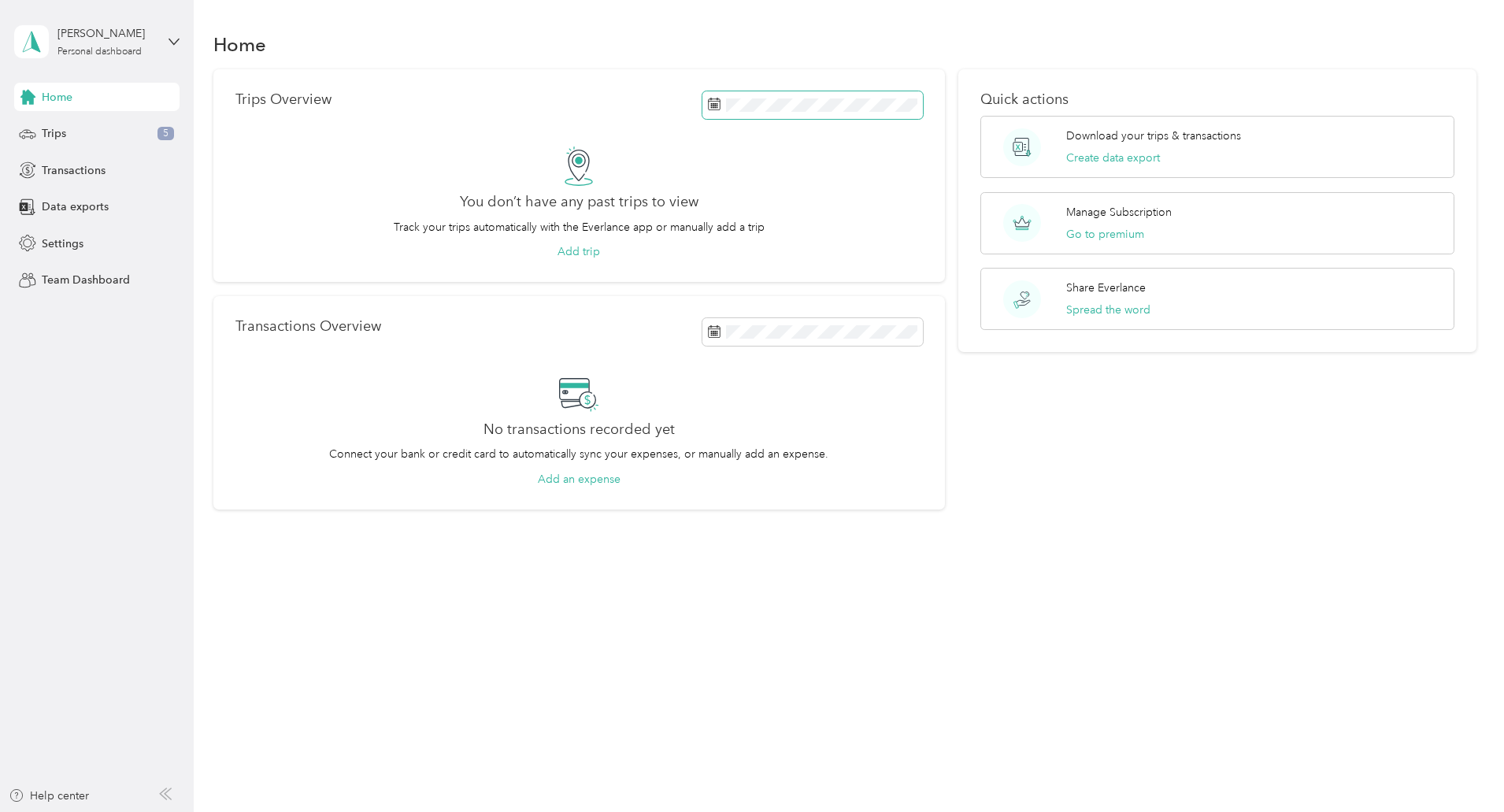
click at [868, 97] on span at bounding box center [812, 105] width 221 height 28
click at [695, 154] on span at bounding box center [731, 157] width 74 height 25
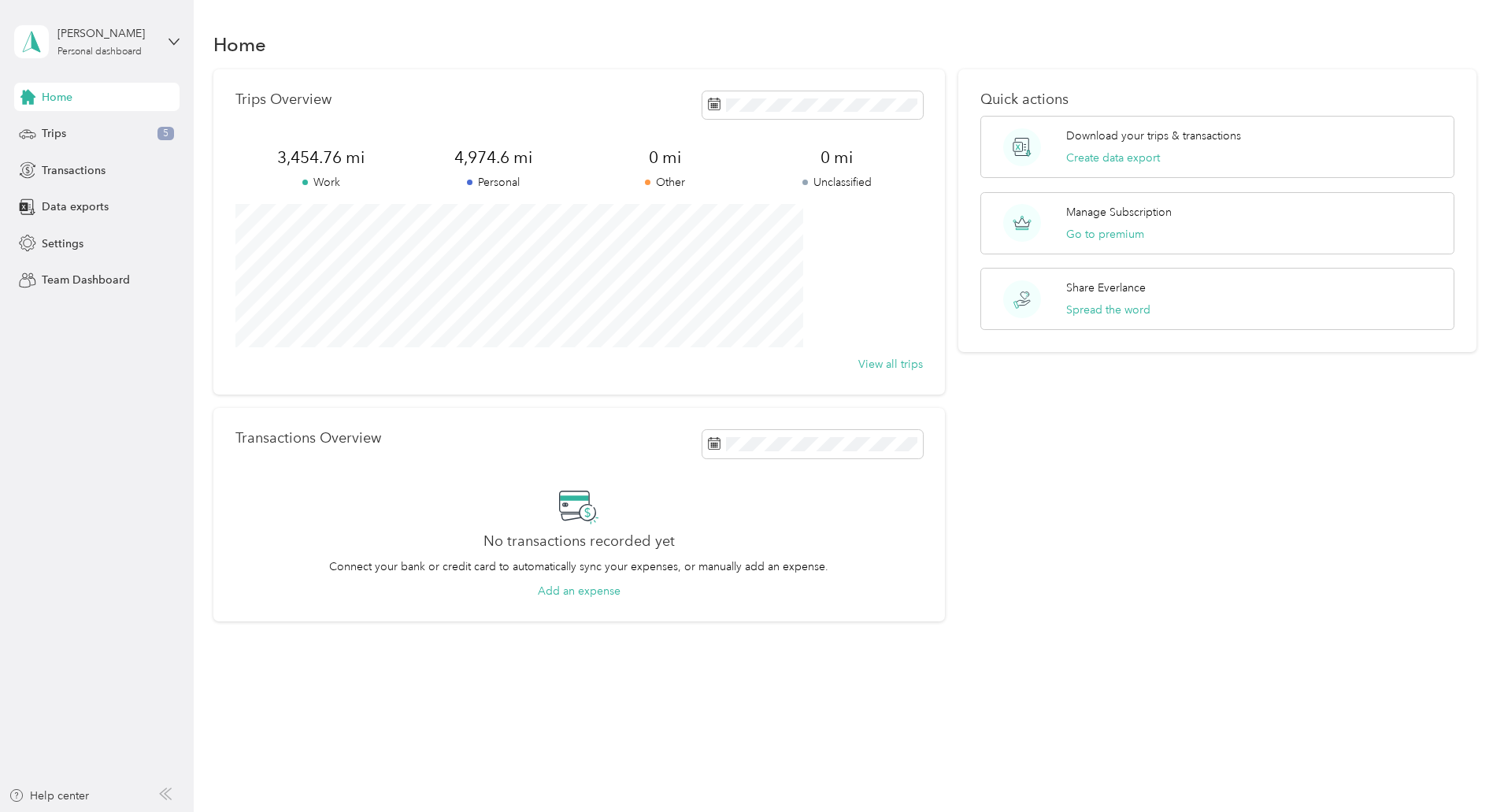
click at [1062, 511] on div "Quick actions Download your trips & transactions Create data export Manage Subs…" at bounding box center [1217, 346] width 518 height 553
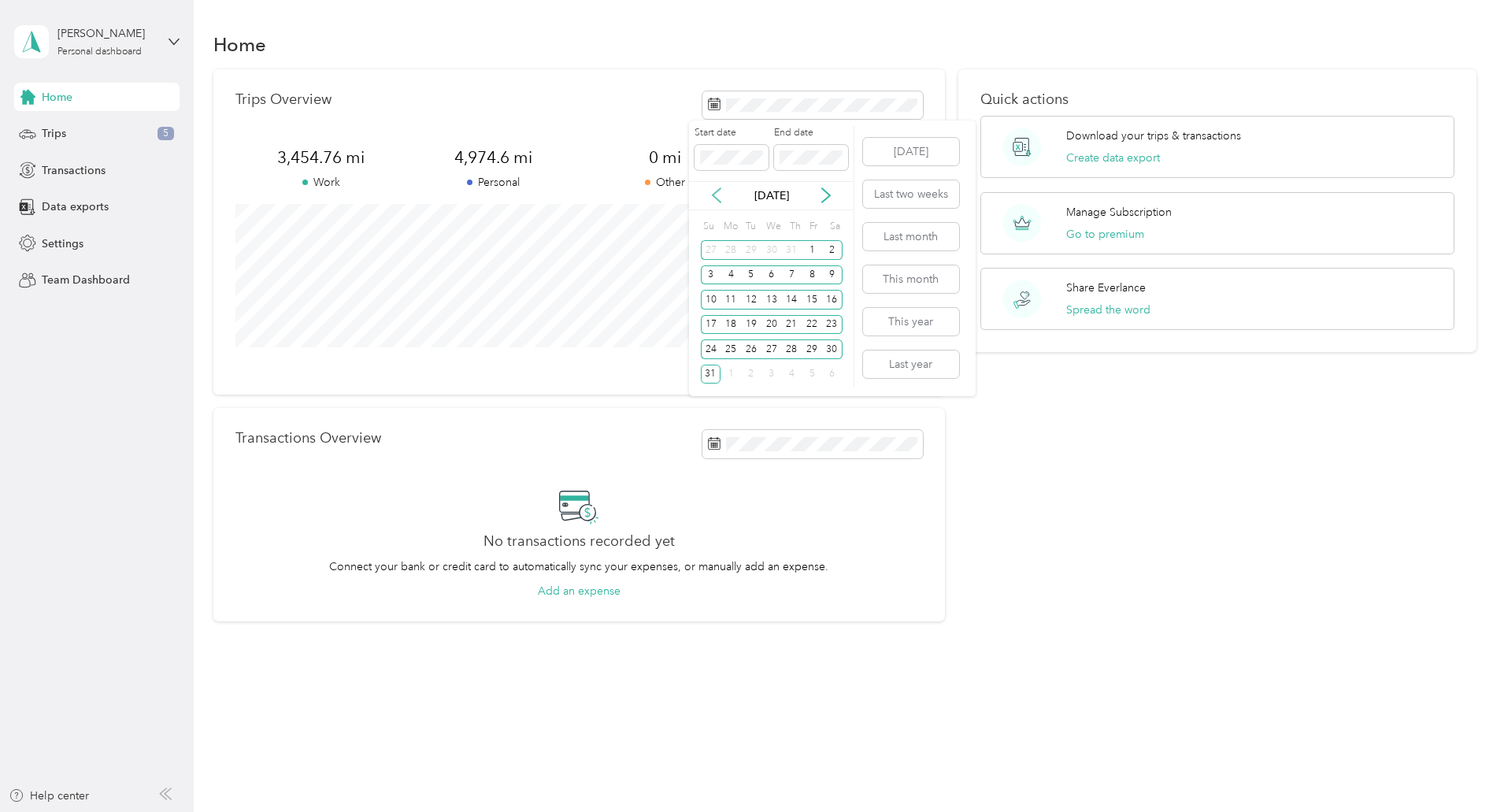
click at [714, 197] on icon at bounding box center [716, 196] width 8 height 14
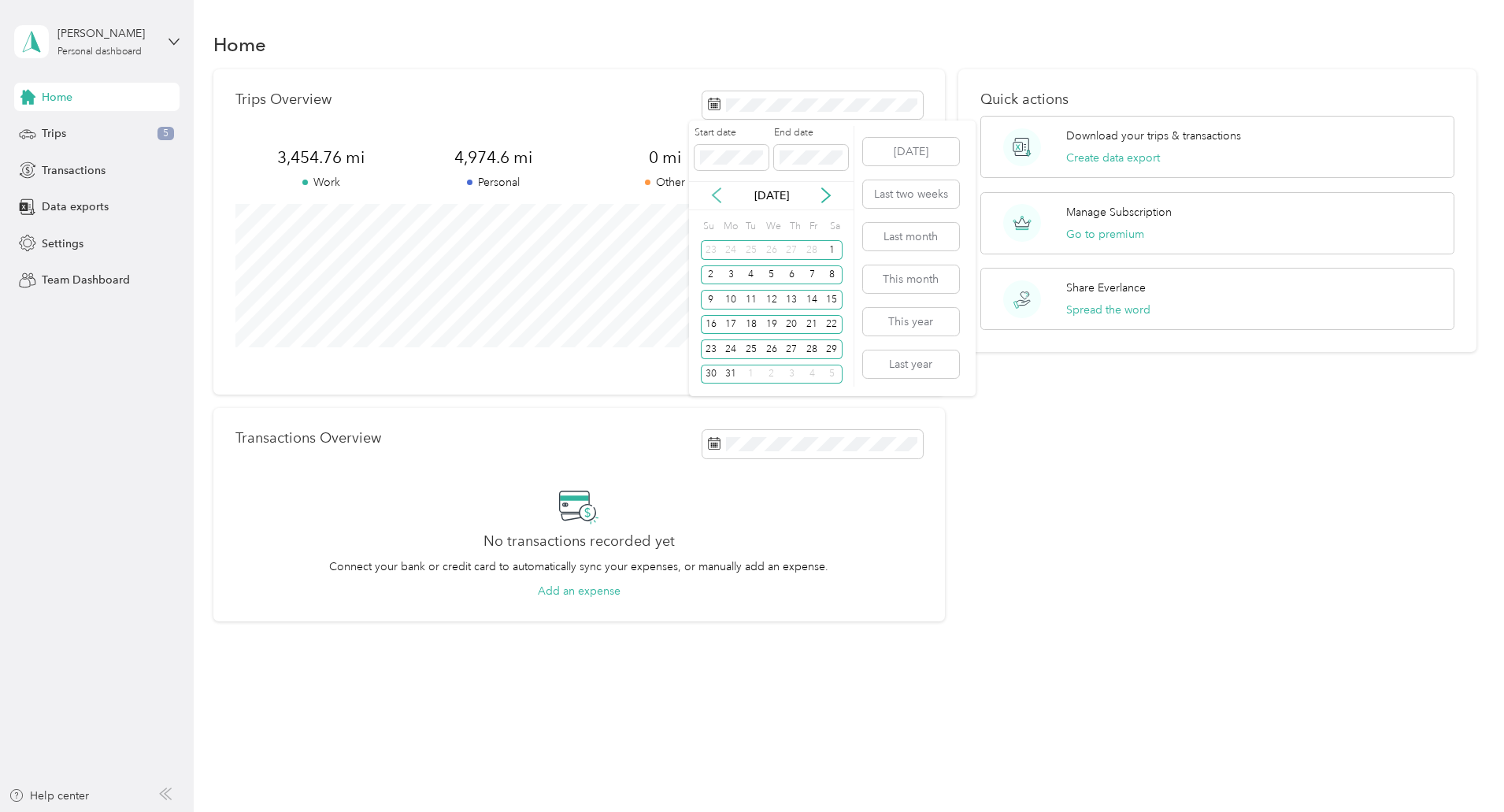
click at [714, 197] on icon at bounding box center [716, 196] width 8 height 14
click at [828, 194] on icon at bounding box center [826, 196] width 8 height 14
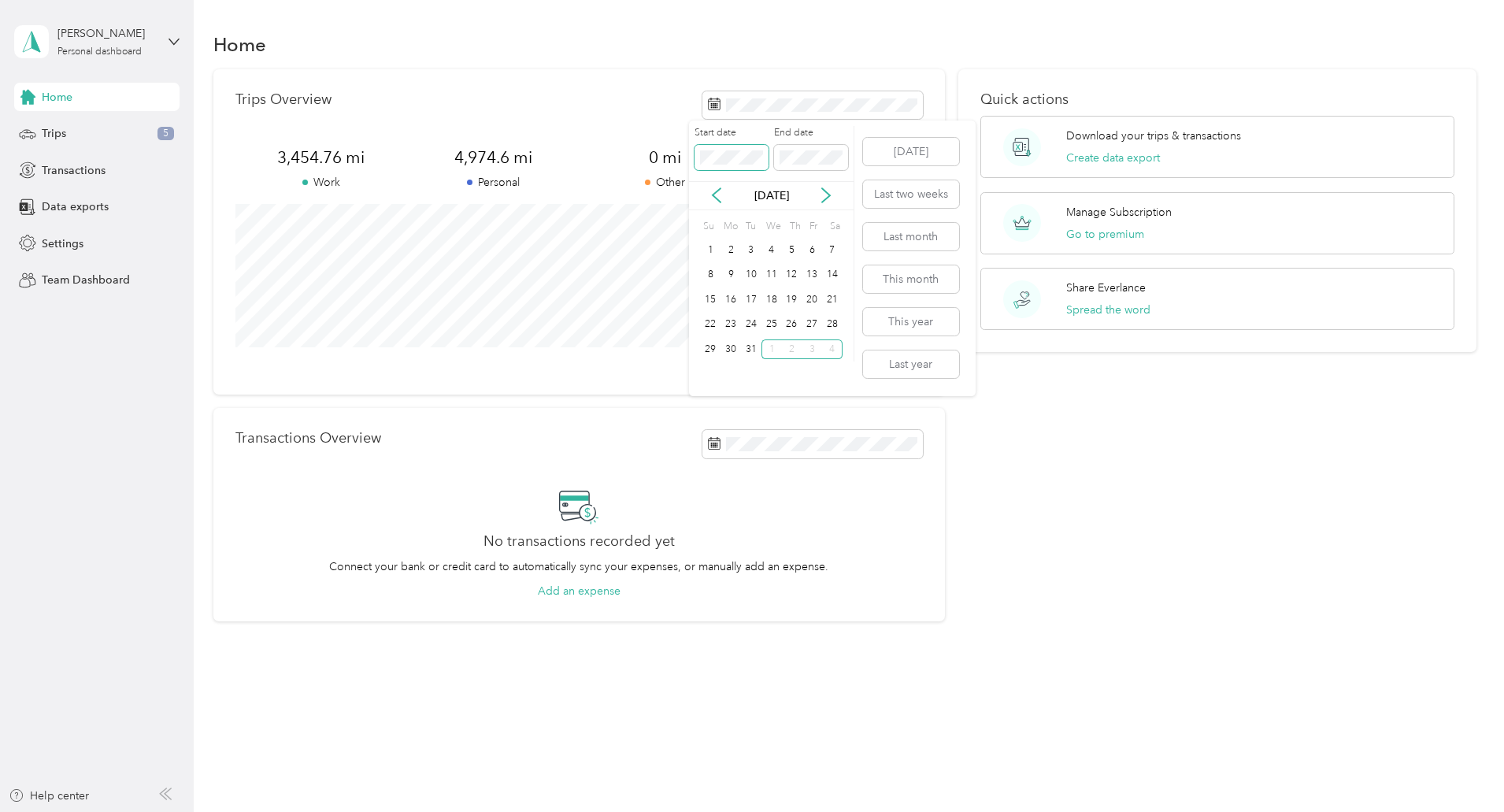
click at [670, 157] on body "Steven Stultz Personal dashboard Home Trips 5 Transactions Data exports Setting…" at bounding box center [748, 406] width 1496 height 812
click at [829, 149] on span at bounding box center [811, 157] width 74 height 25
drag, startPoint x: 845, startPoint y: 158, endPoint x: 710, endPoint y: 140, distance: 136.2
click at [710, 140] on div "Start date End date" at bounding box center [771, 153] width 164 height 55
click at [784, 165] on span at bounding box center [811, 157] width 74 height 25
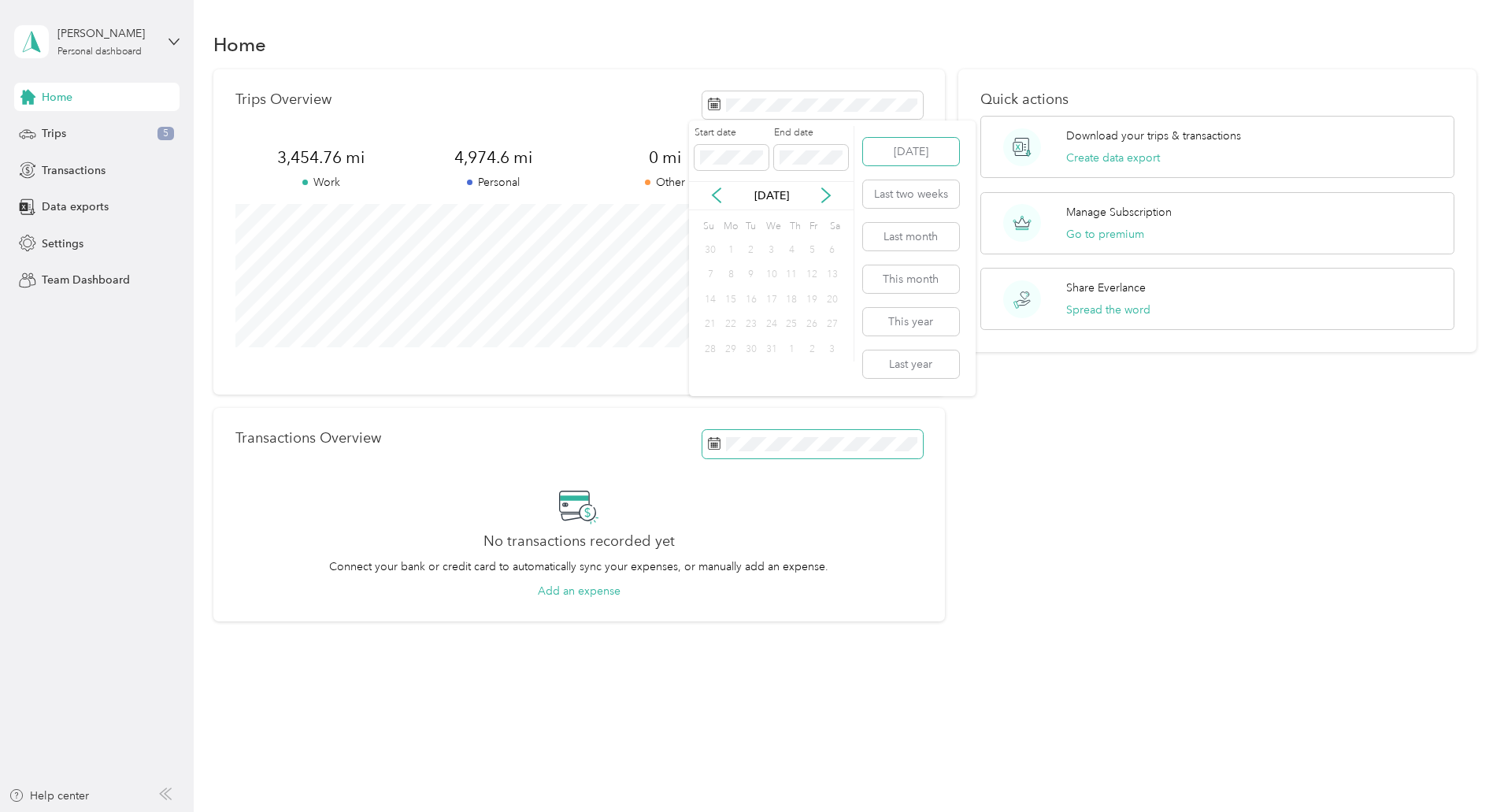
click at [863, 138] on button "Today" at bounding box center [912, 151] width 96 height 28
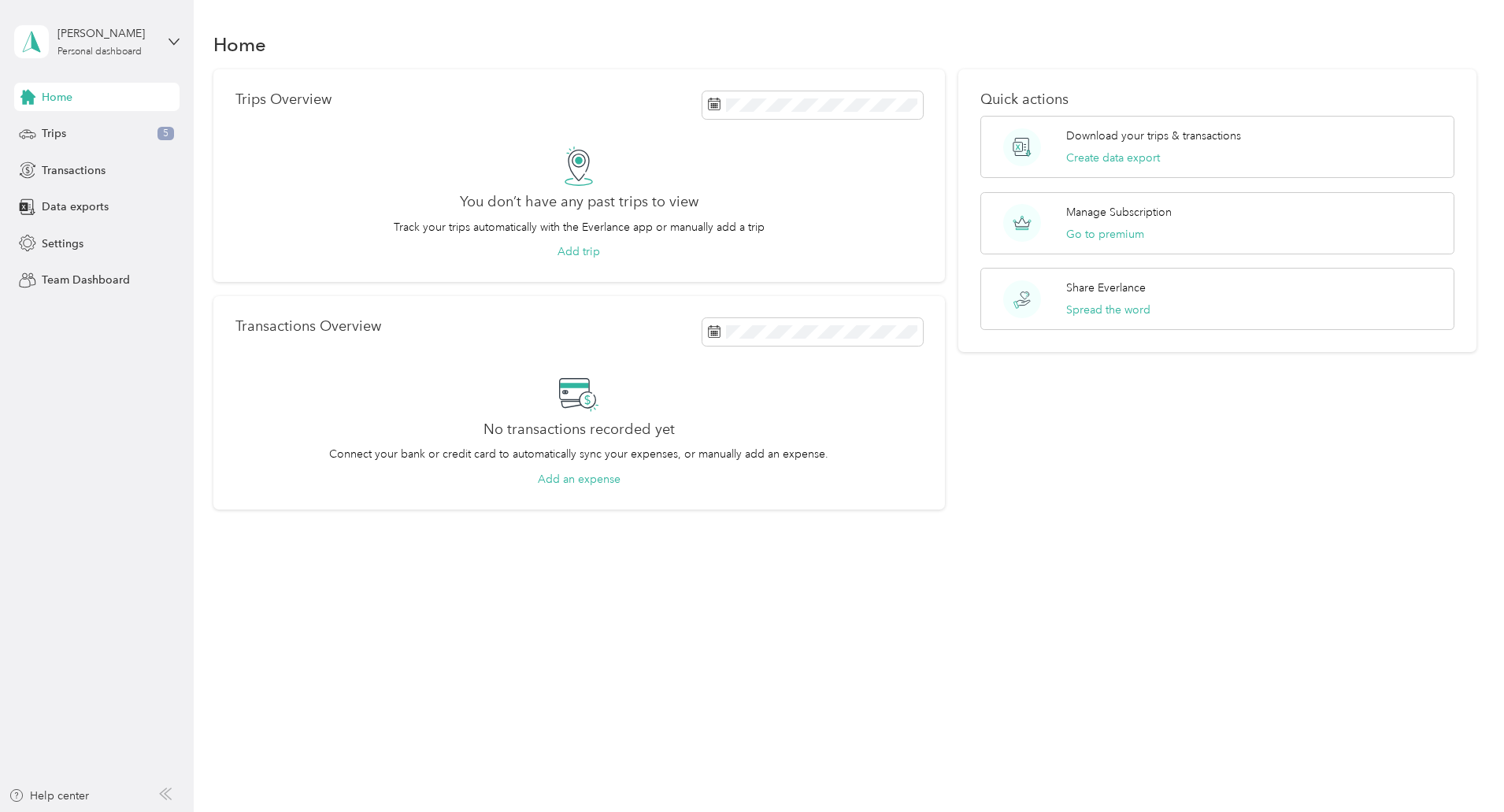
click at [1103, 482] on div "Quick actions Download your trips & transactions Create data export Manage Subs…" at bounding box center [1217, 289] width 518 height 440
click at [711, 198] on icon at bounding box center [716, 195] width 16 height 16
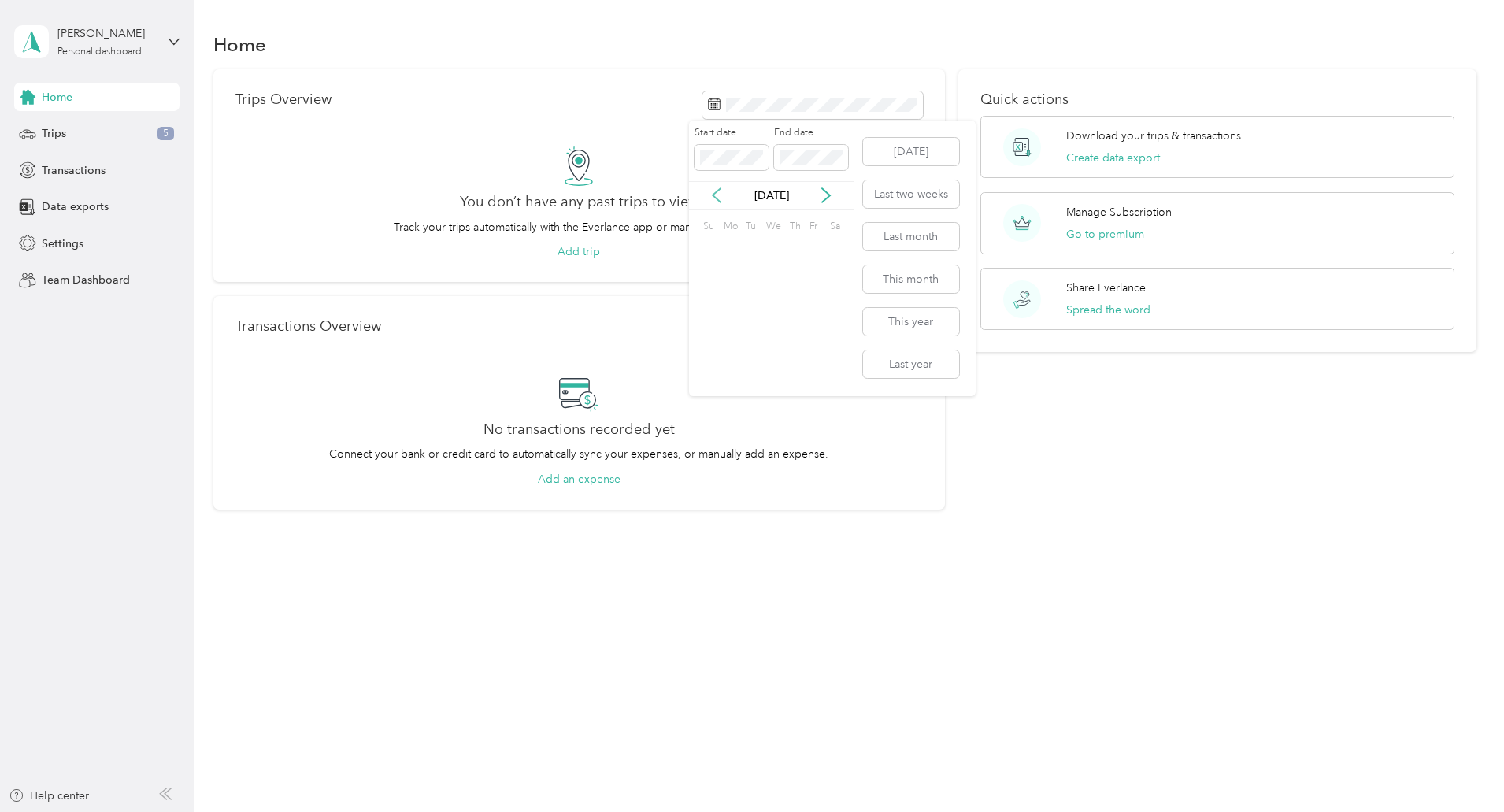
click at [711, 198] on icon at bounding box center [716, 195] width 16 height 16
click at [729, 165] on span at bounding box center [731, 157] width 74 height 25
click at [710, 190] on icon at bounding box center [716, 195] width 16 height 16
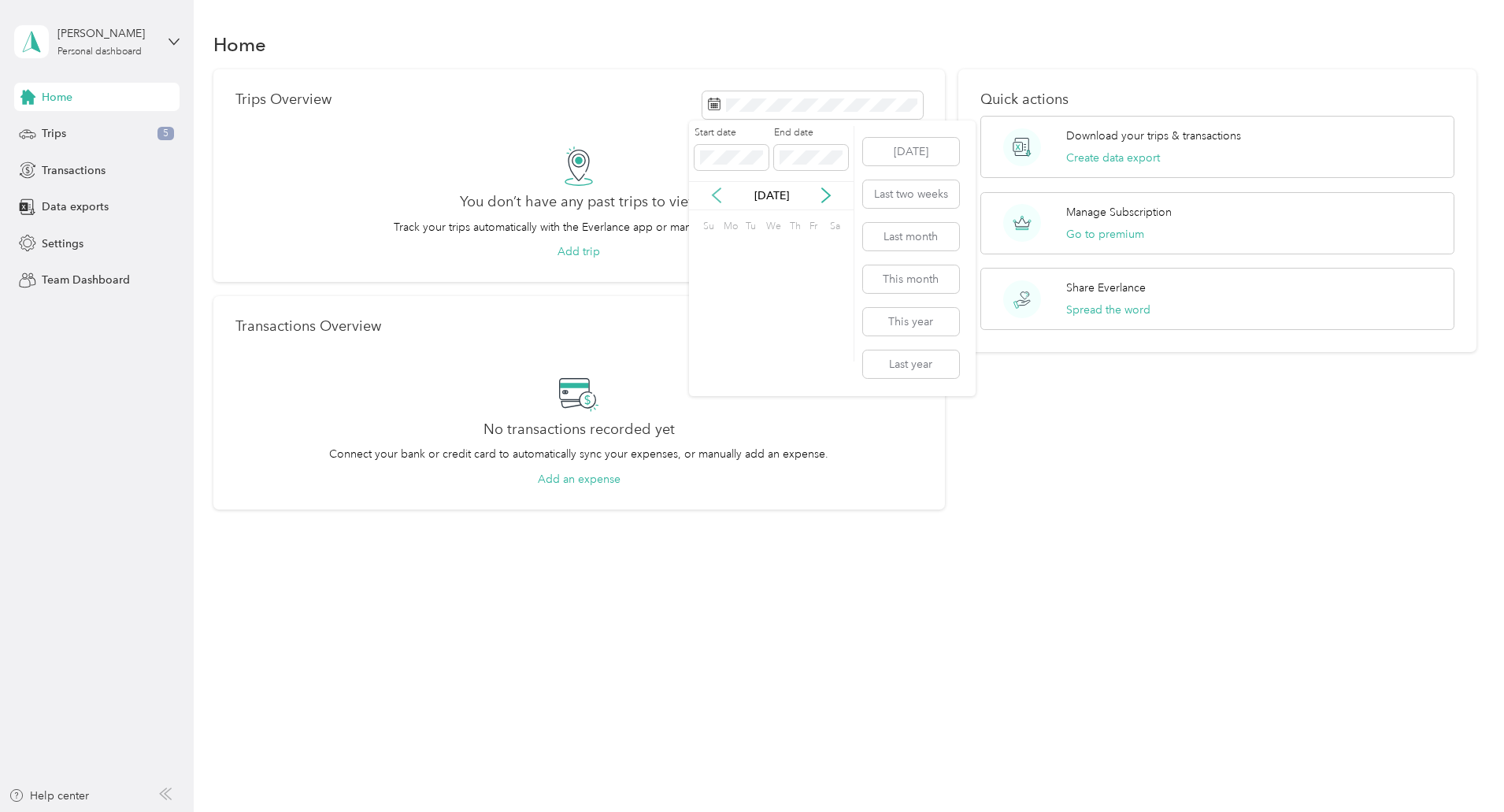
click at [710, 190] on icon at bounding box center [716, 195] width 16 height 16
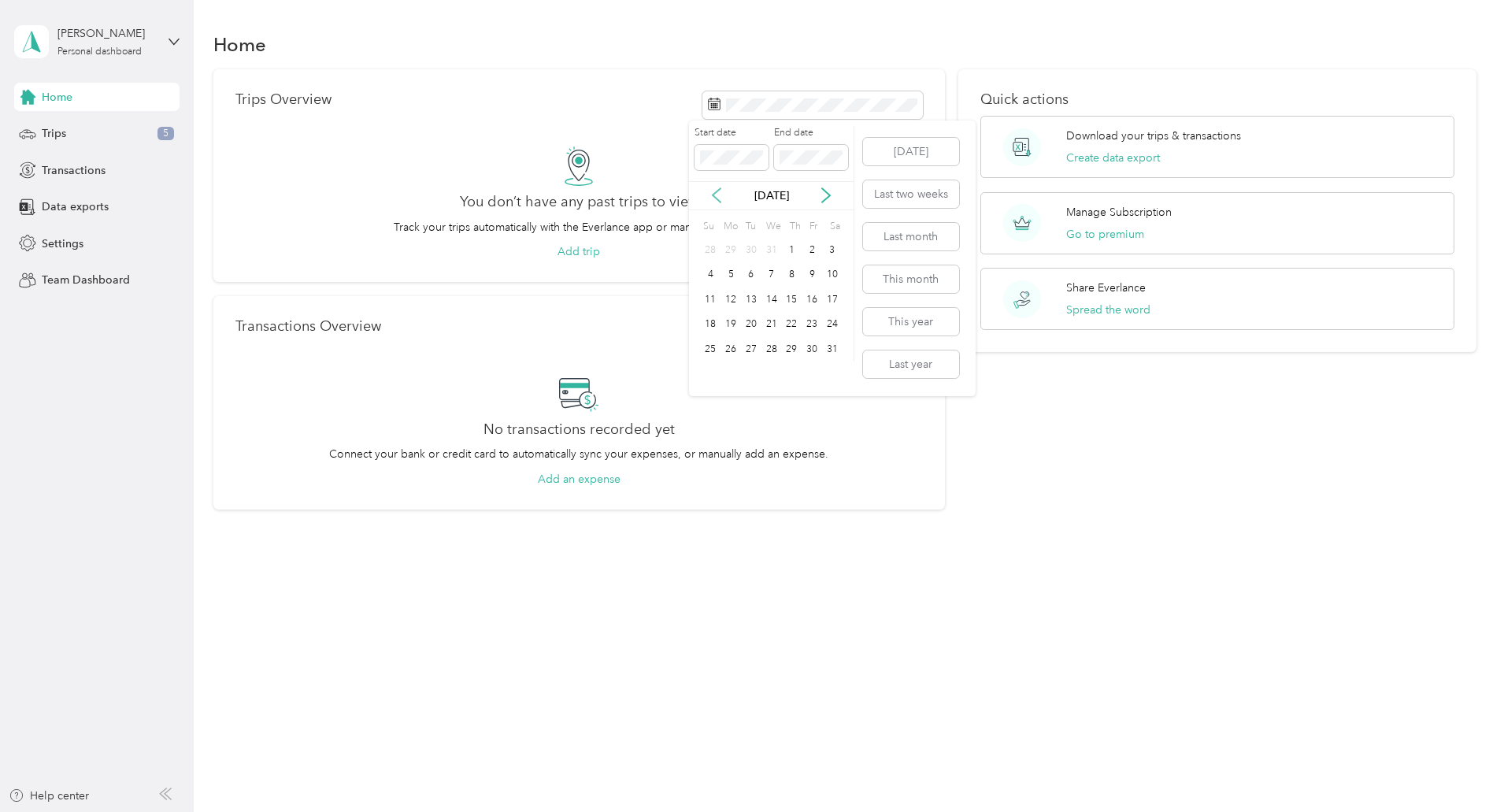
click at [710, 190] on icon at bounding box center [716, 195] width 16 height 16
click at [829, 196] on icon at bounding box center [826, 195] width 16 height 16
click at [712, 193] on icon at bounding box center [716, 195] width 16 height 16
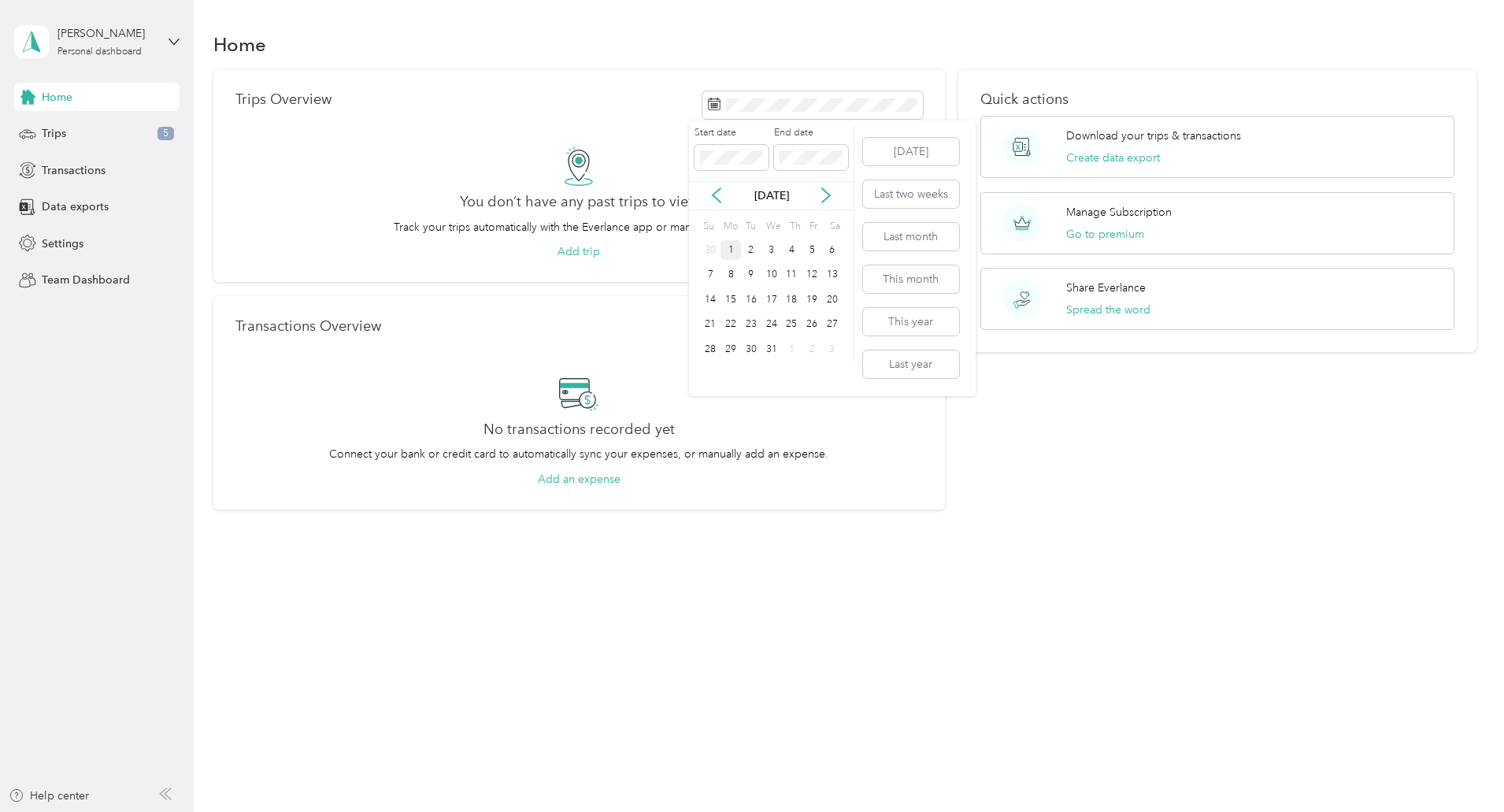
click at [735, 252] on div "1" at bounding box center [731, 250] width 21 height 20
click at [829, 196] on icon at bounding box center [826, 195] width 16 height 16
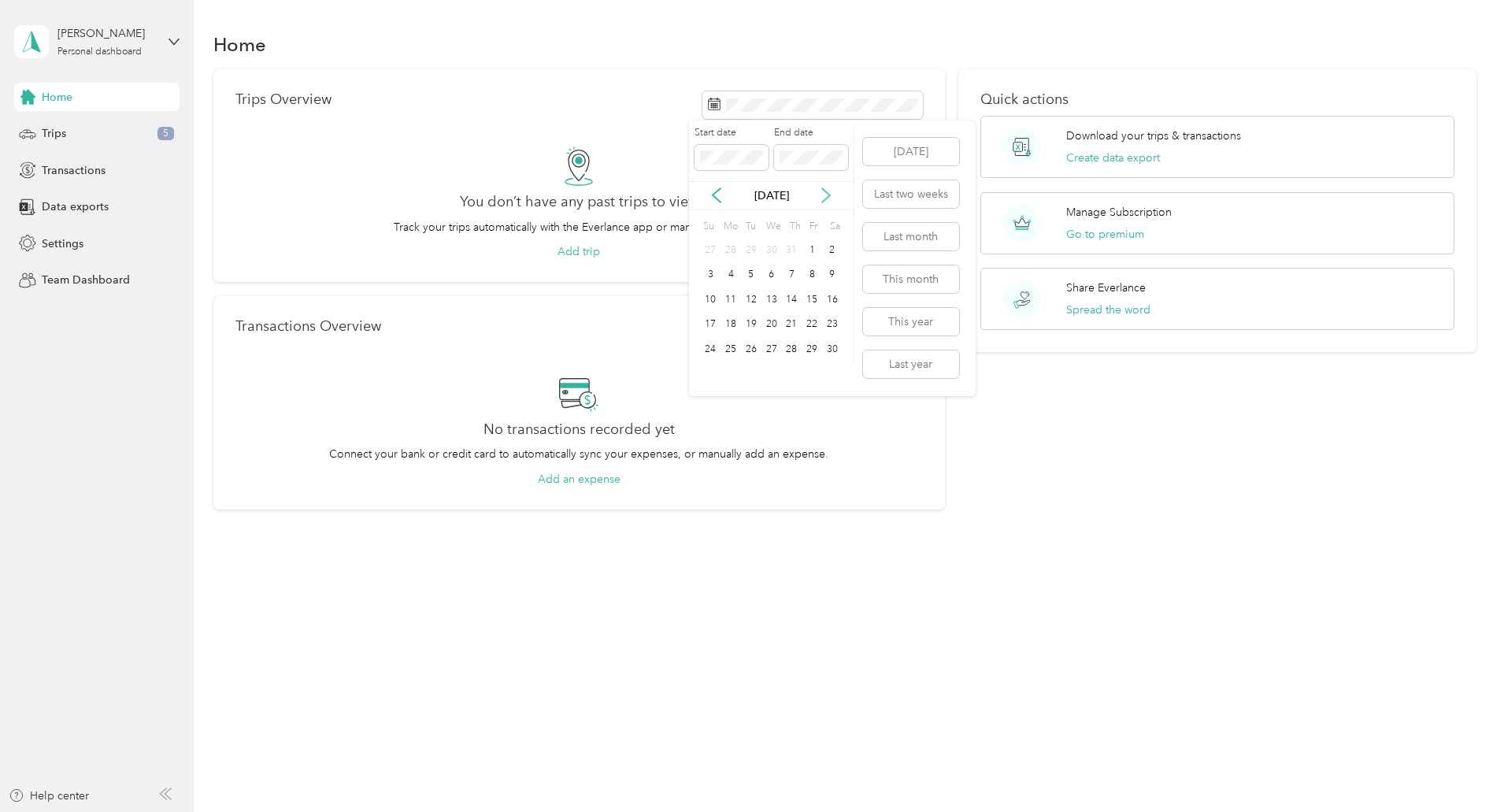
click at [829, 196] on icon at bounding box center [826, 195] width 16 height 16
click at [748, 349] on div "31" at bounding box center [751, 349] width 21 height 20
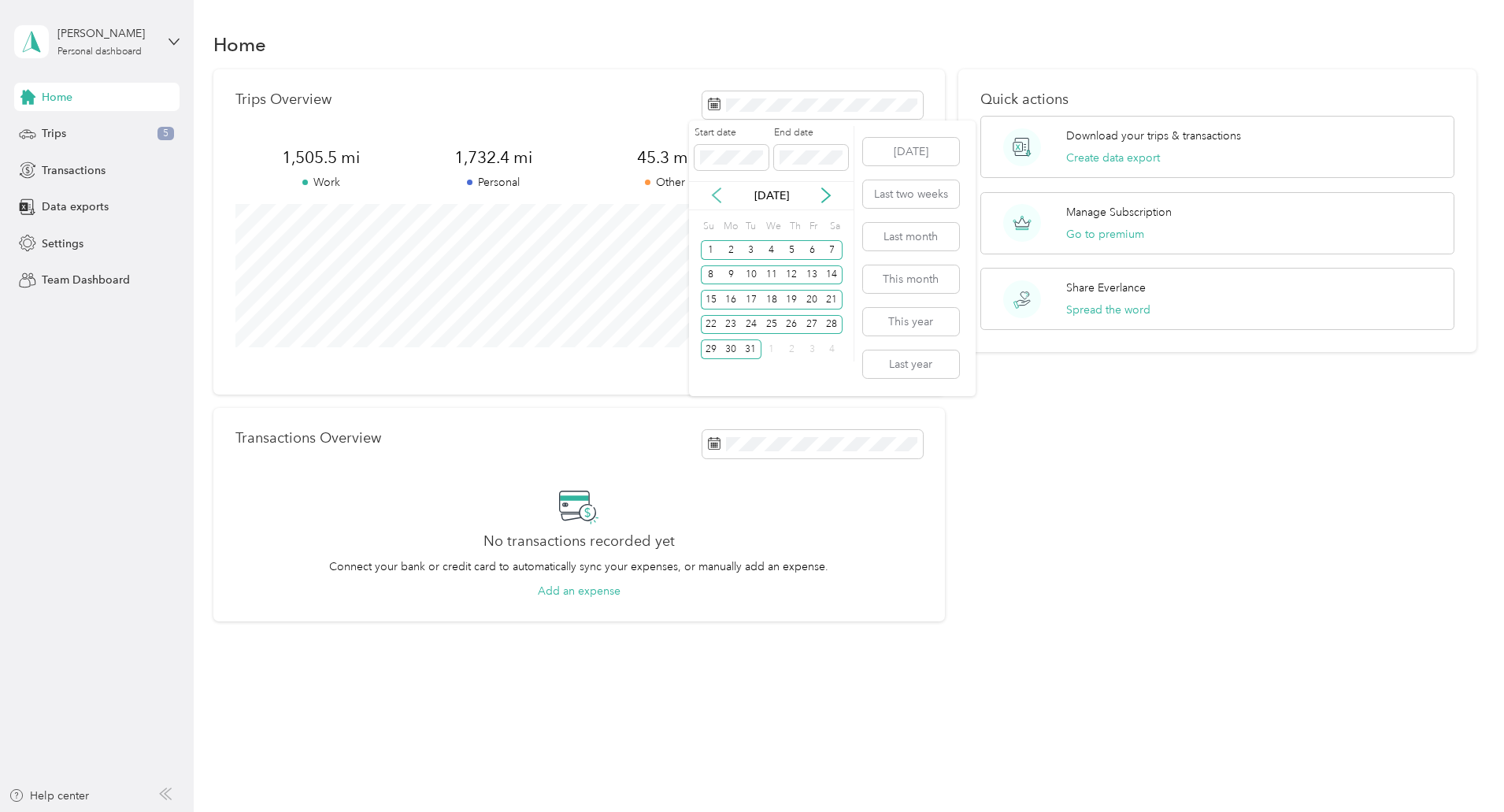
click at [714, 203] on icon at bounding box center [716, 195] width 16 height 16
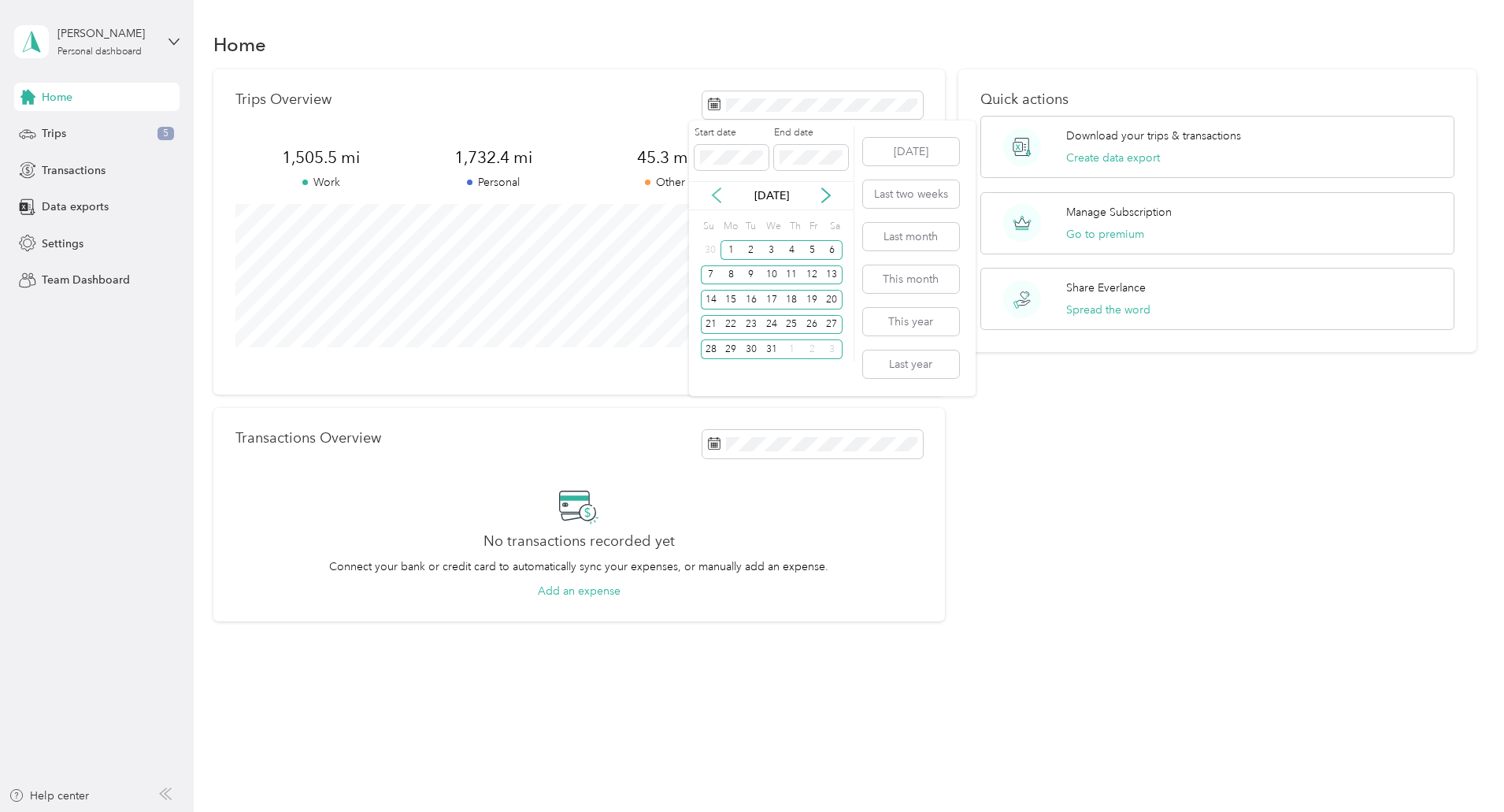
click at [714, 203] on icon at bounding box center [716, 195] width 16 height 16
click at [826, 200] on icon at bounding box center [826, 196] width 8 height 14
click at [767, 348] on div "31" at bounding box center [772, 349] width 21 height 20
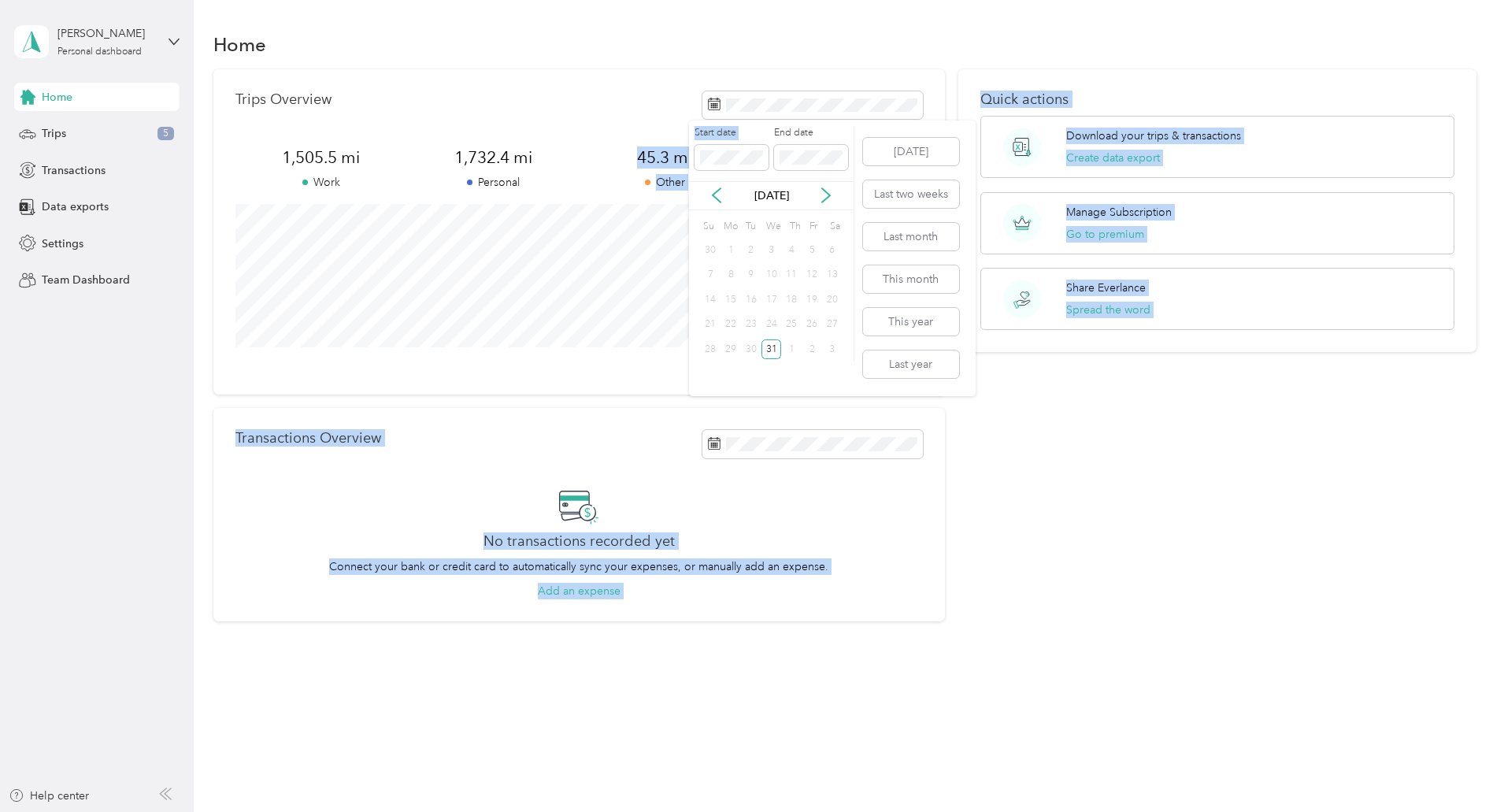
drag, startPoint x: 764, startPoint y: 157, endPoint x: 639, endPoint y: 156, distance: 125.0
click at [639, 156] on body "Steven Stultz Personal dashboard Home Trips 5 Transactions Data exports Setting…" at bounding box center [748, 406] width 1496 height 812
click at [724, 138] on label "Start date" at bounding box center [731, 133] width 74 height 14
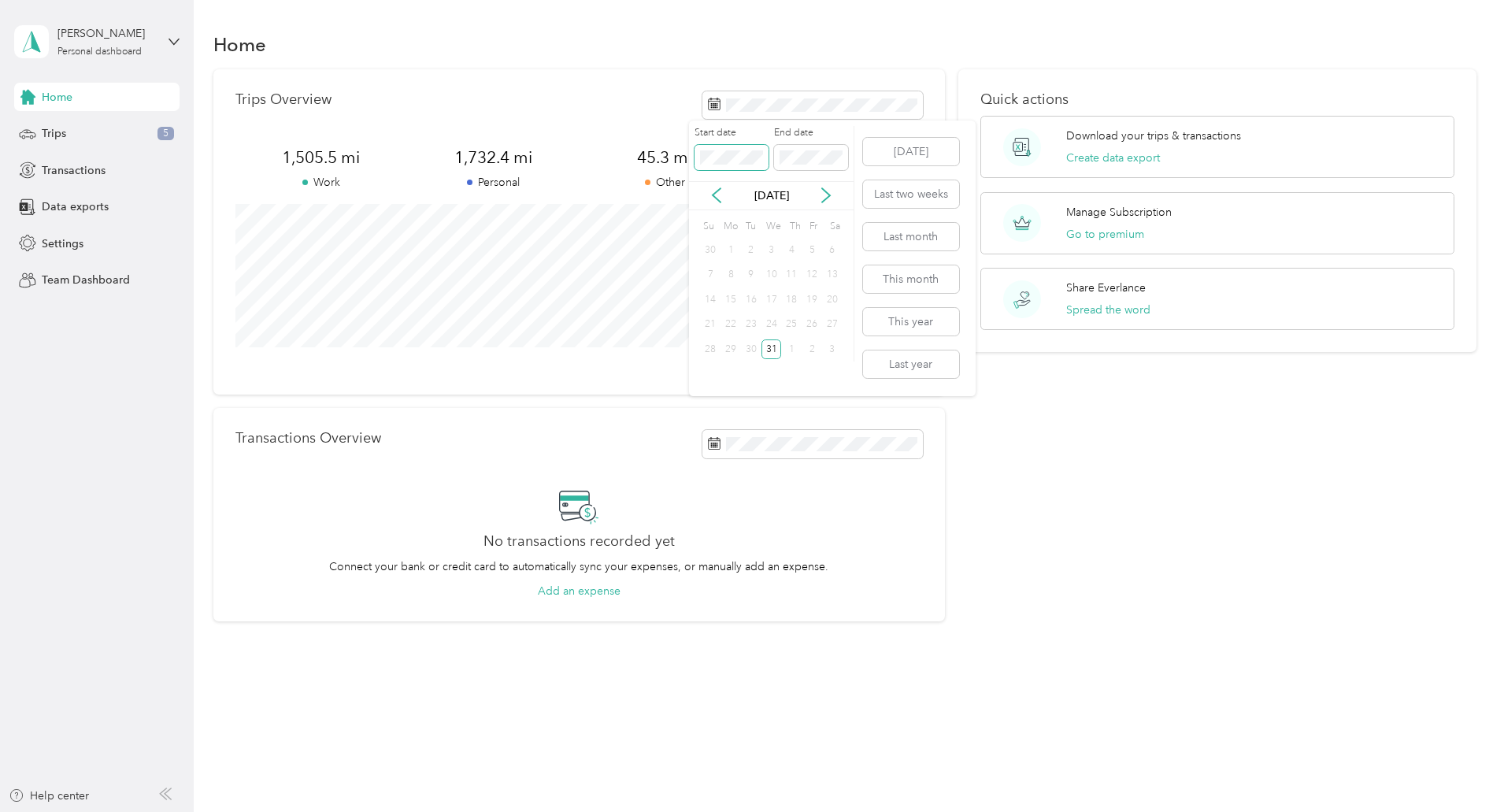
click at [726, 148] on span at bounding box center [731, 157] width 74 height 25
click at [729, 254] on div "1" at bounding box center [731, 250] width 21 height 20
click at [820, 142] on div "End date" at bounding box center [811, 148] width 74 height 44
click at [814, 172] on div "Start date End date" at bounding box center [771, 153] width 164 height 55
click at [717, 191] on icon at bounding box center [716, 196] width 8 height 14
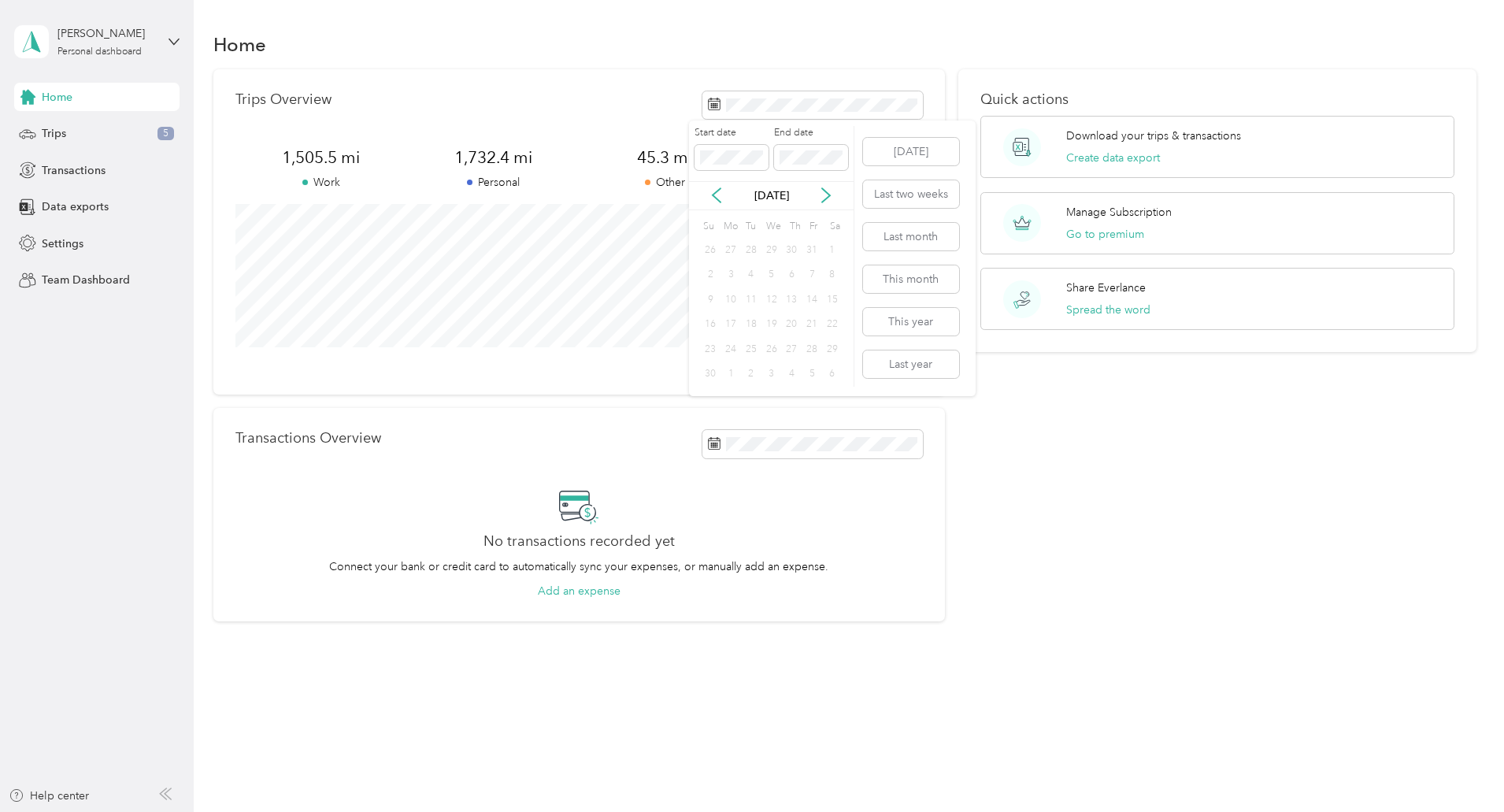
click at [836, 198] on div "Jun 2024" at bounding box center [771, 195] width 164 height 17
click at [832, 197] on icon at bounding box center [826, 195] width 16 height 16
click at [825, 194] on icon at bounding box center [826, 195] width 16 height 16
click at [792, 250] on div "1" at bounding box center [792, 250] width 21 height 20
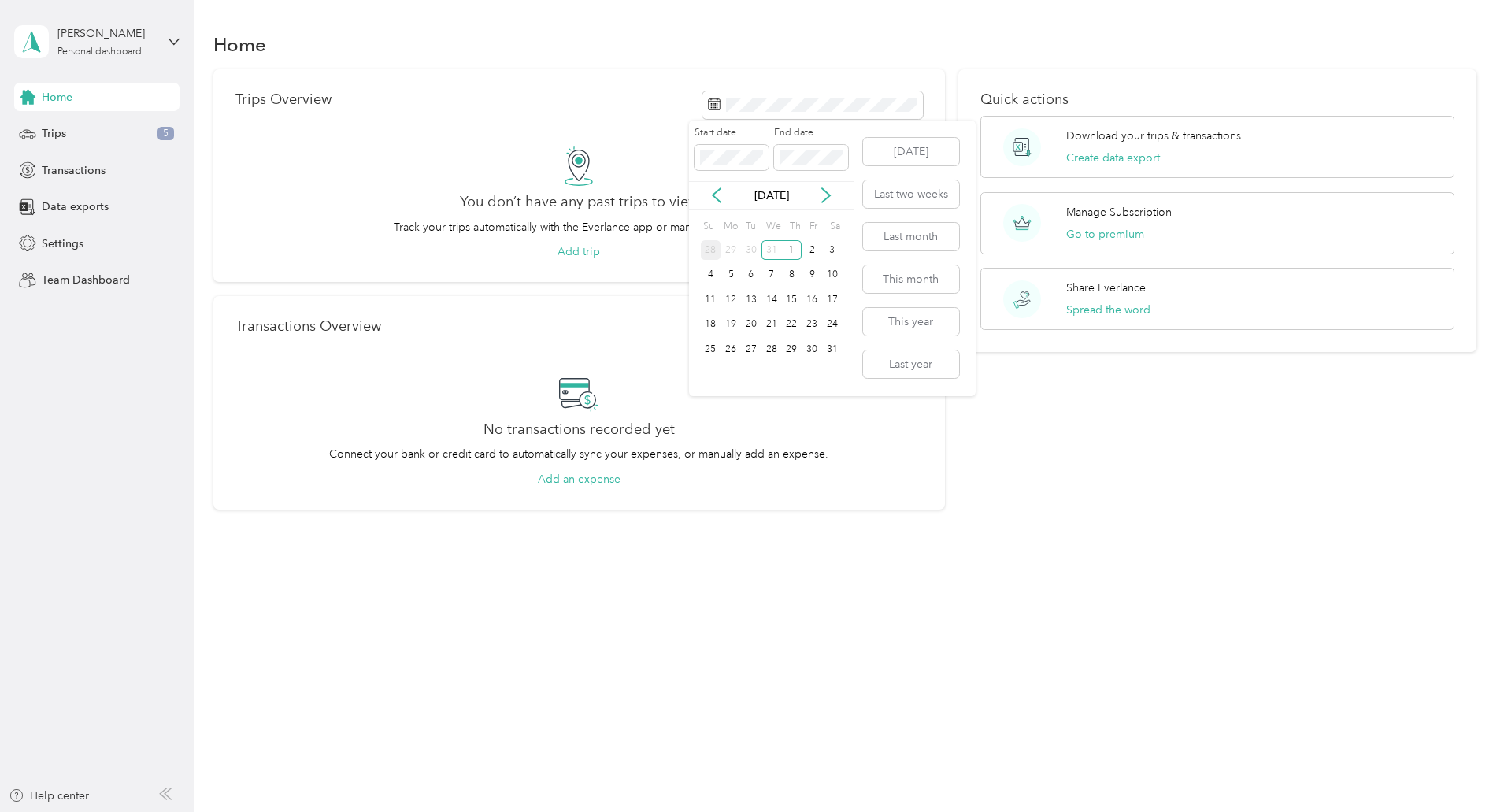
click at [711, 247] on div "28" at bounding box center [711, 250] width 21 height 20
click at [774, 347] on div "31" at bounding box center [772, 349] width 21 height 20
click at [833, 198] on icon at bounding box center [826, 195] width 16 height 16
click at [833, 350] on div "31" at bounding box center [833, 349] width 21 height 20
click at [678, 157] on body "Steven Stultz Personal dashboard Home Trips 5 Transactions Data exports Setting…" at bounding box center [748, 406] width 1496 height 812
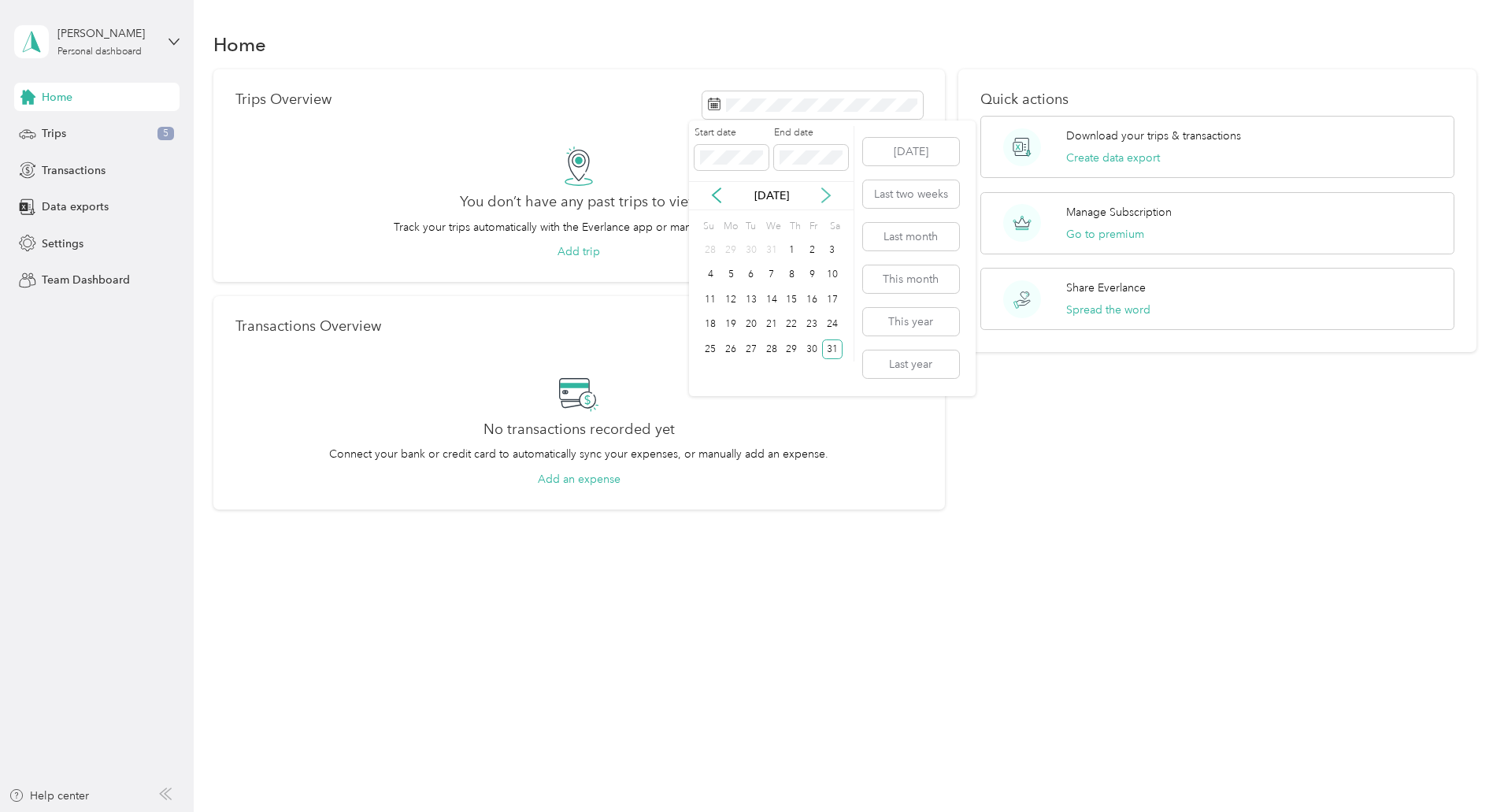
click at [826, 195] on icon at bounding box center [826, 195] width 16 height 16
click at [827, 195] on icon at bounding box center [826, 195] width 16 height 16
click at [710, 198] on icon at bounding box center [716, 195] width 16 height 16
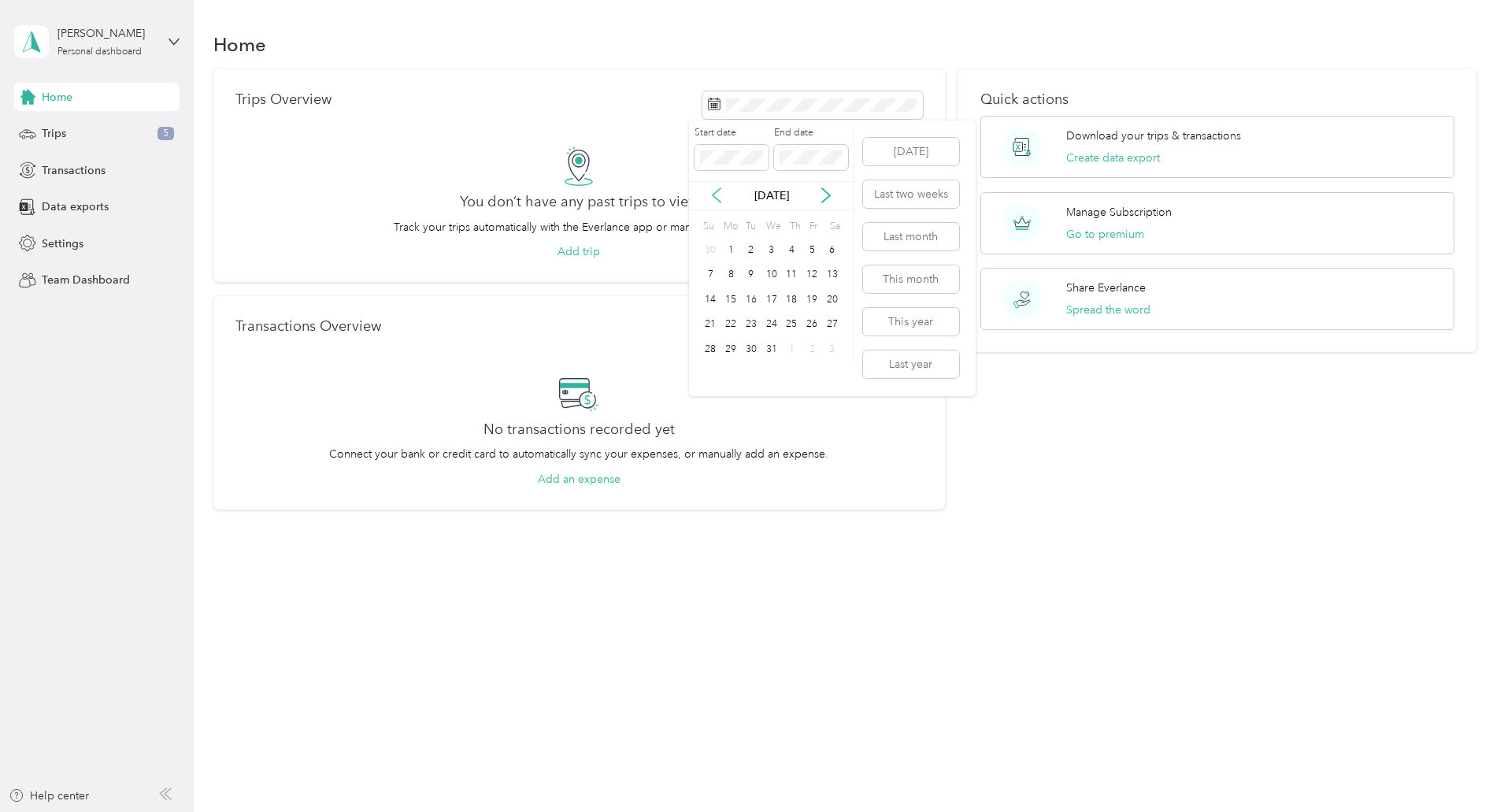
click at [710, 198] on icon at bounding box center [716, 195] width 16 height 16
click at [719, 195] on icon at bounding box center [716, 195] width 16 height 16
click at [826, 198] on icon at bounding box center [826, 195] width 16 height 16
click at [769, 249] on div "1" at bounding box center [772, 250] width 21 height 20
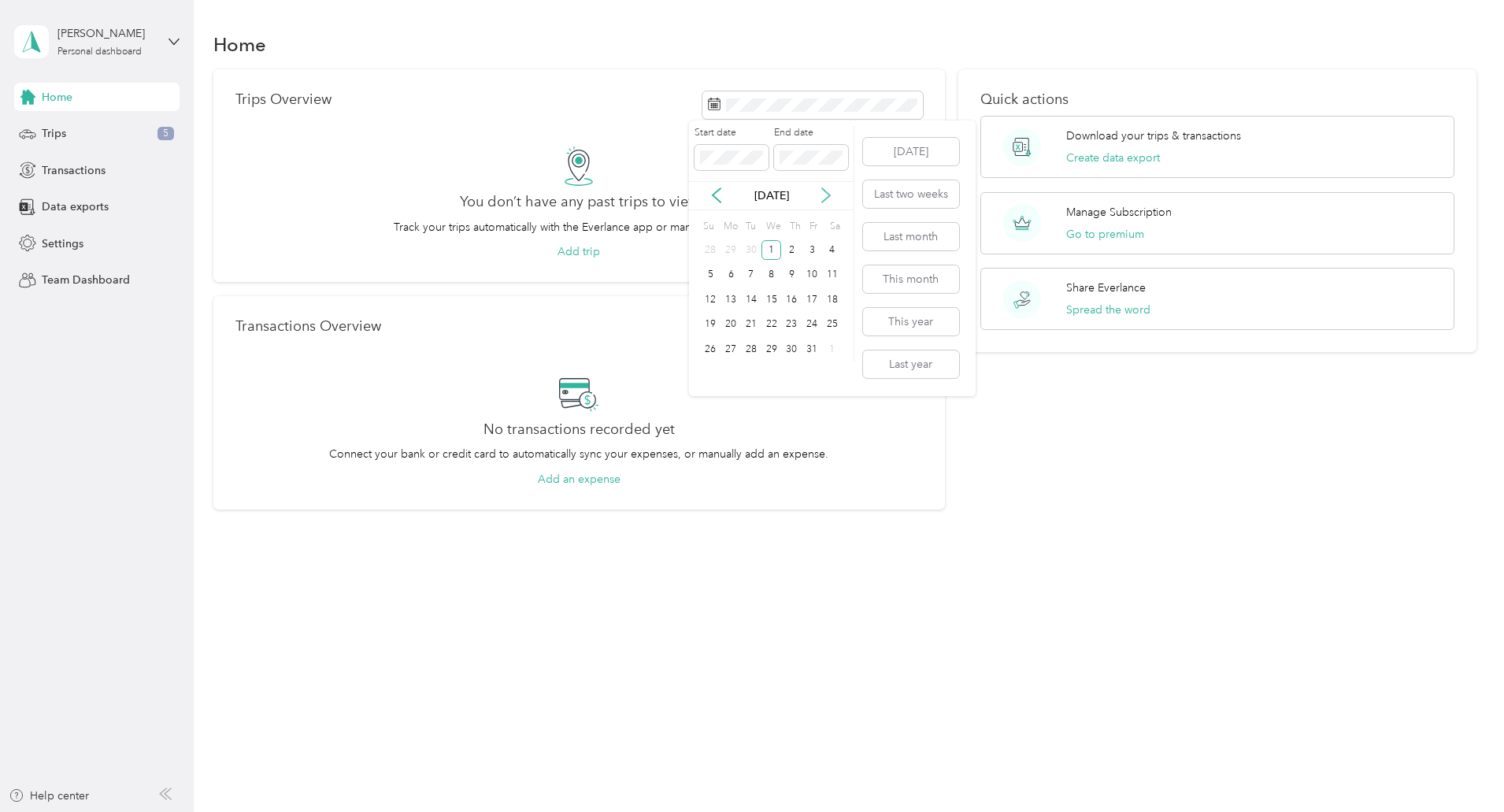
click at [826, 195] on icon at bounding box center [826, 195] width 16 height 16
click at [833, 345] on div "31" at bounding box center [833, 349] width 21 height 20
click at [821, 195] on icon at bounding box center [826, 195] width 16 height 16
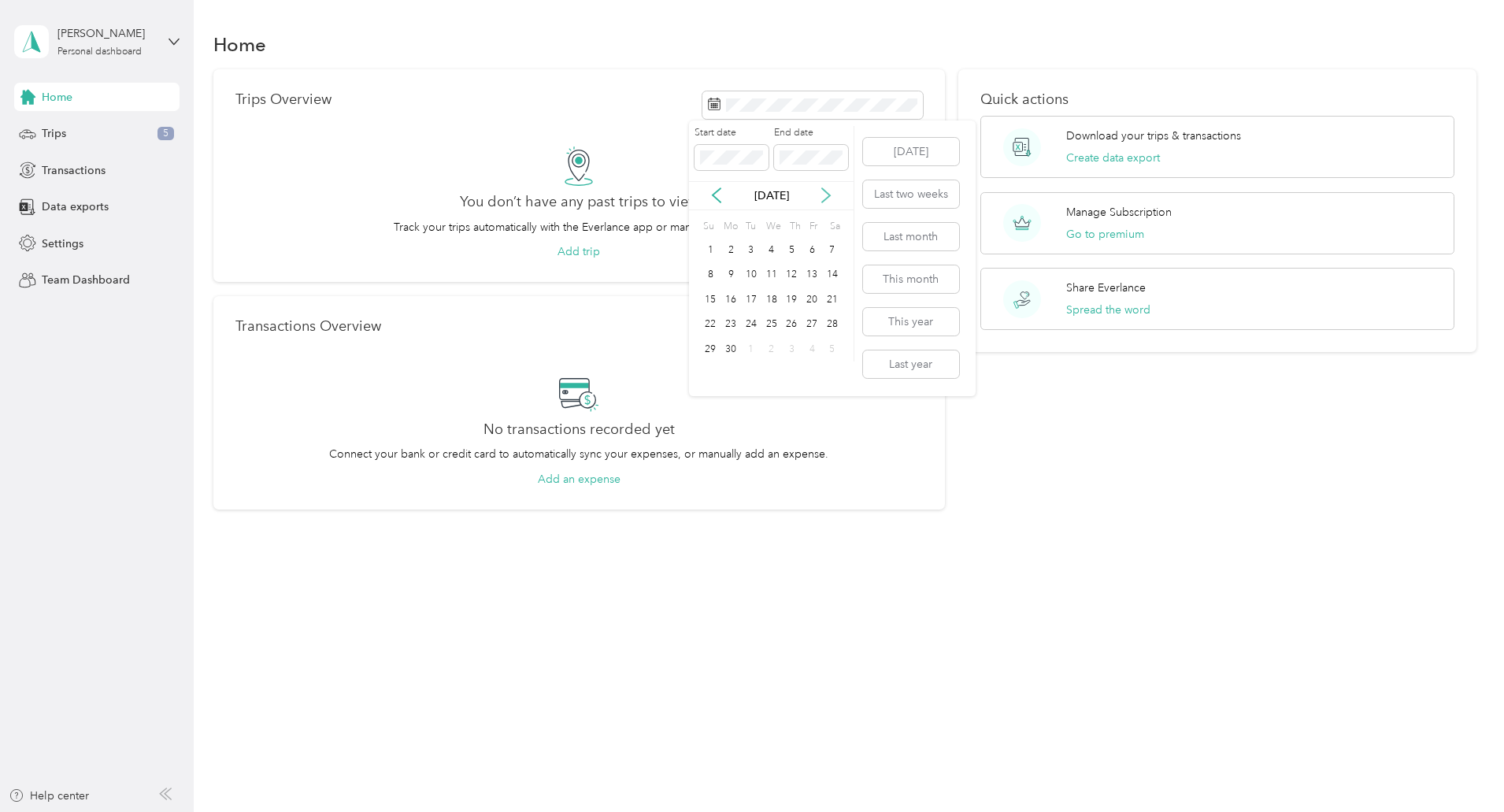
click at [829, 195] on icon at bounding box center [826, 196] width 8 height 14
click at [755, 251] on div "1" at bounding box center [751, 250] width 21 height 20
click at [795, 349] on div "31" at bounding box center [792, 349] width 21 height 20
